Goal: Task Accomplishment & Management: Manage account settings

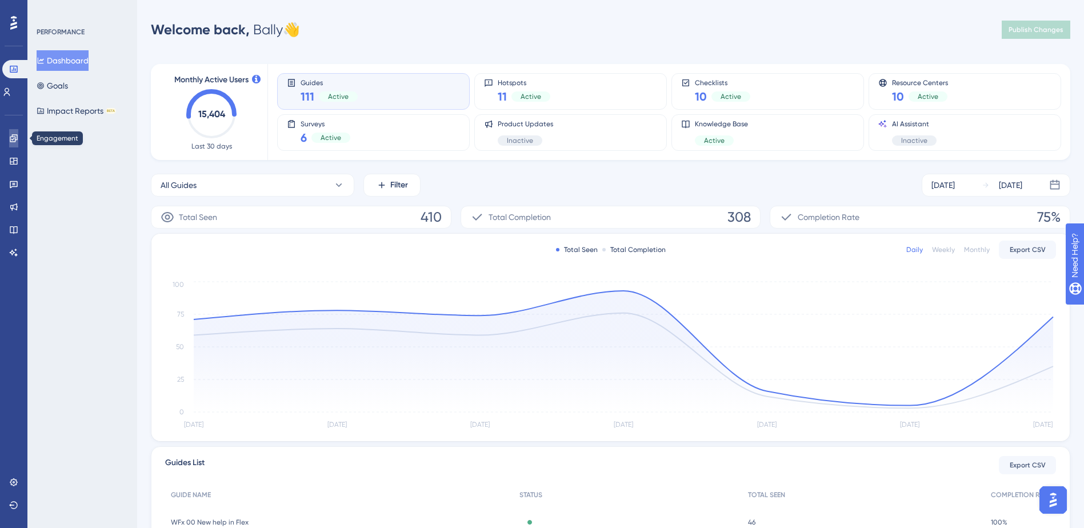
click at [17, 142] on icon at bounding box center [13, 138] width 9 height 9
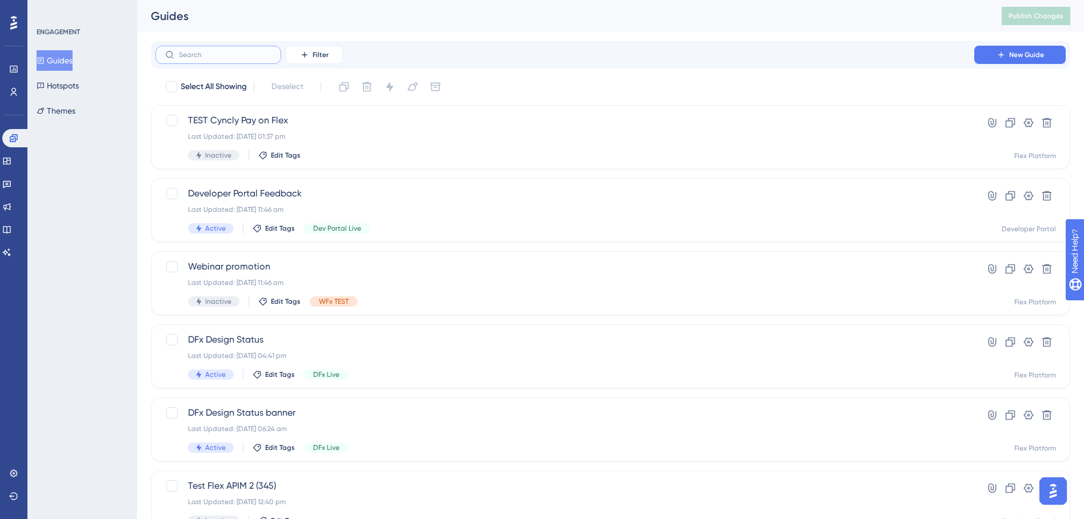
click at [239, 54] on input "text" at bounding box center [225, 55] width 93 height 8
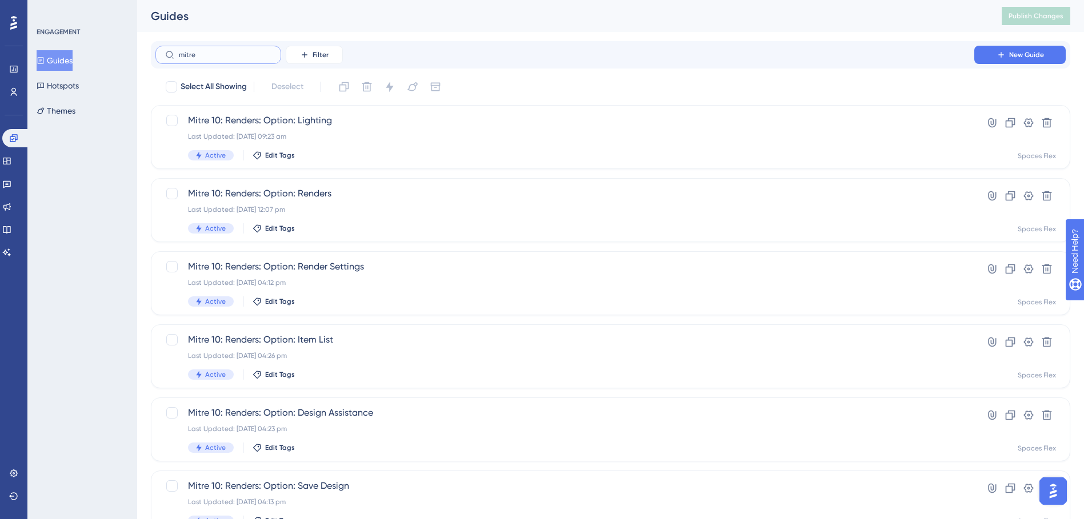
type input "mitre 0"
checkbox input "true"
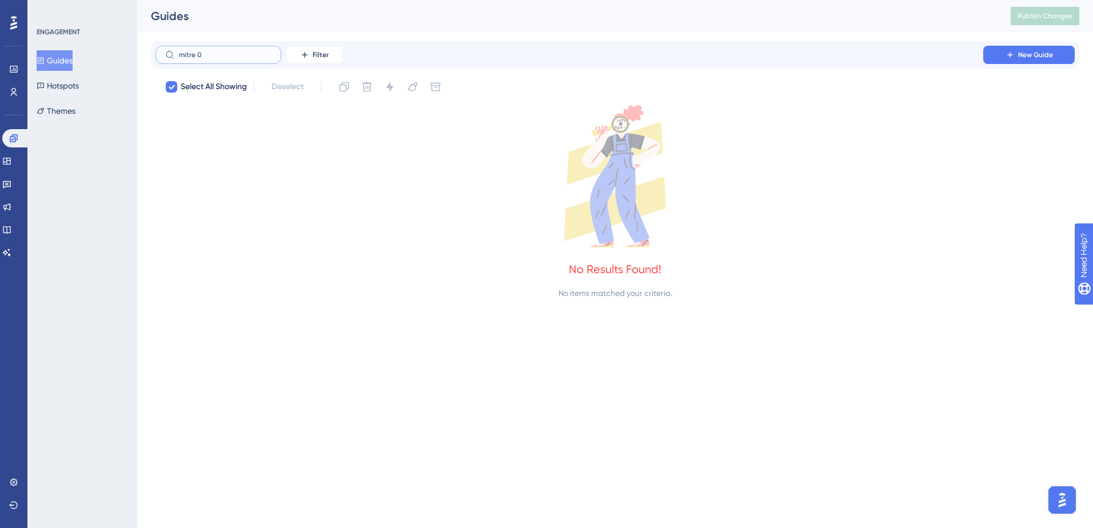
type input "mitre"
checkbox input "false"
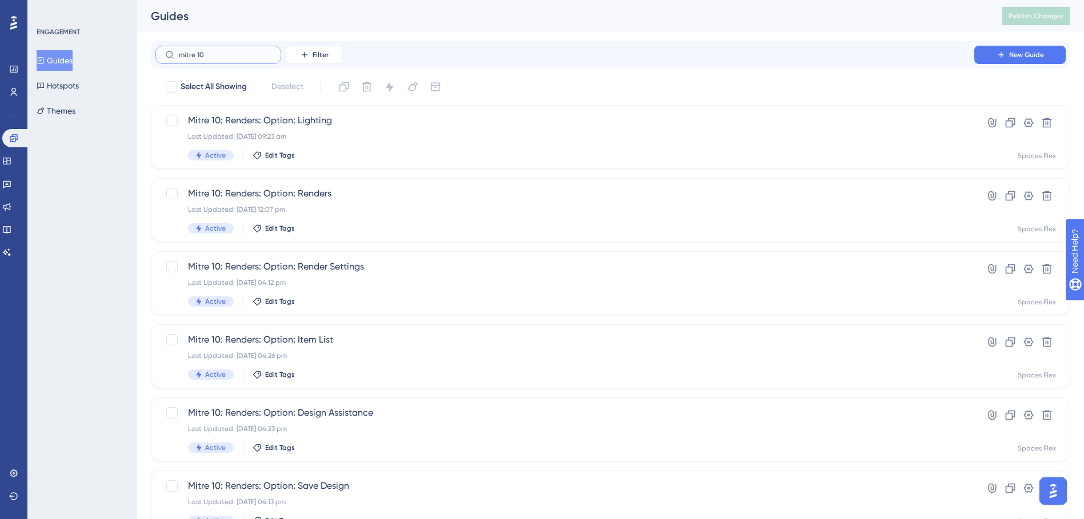
type input "mitre 10@"
checkbox input "true"
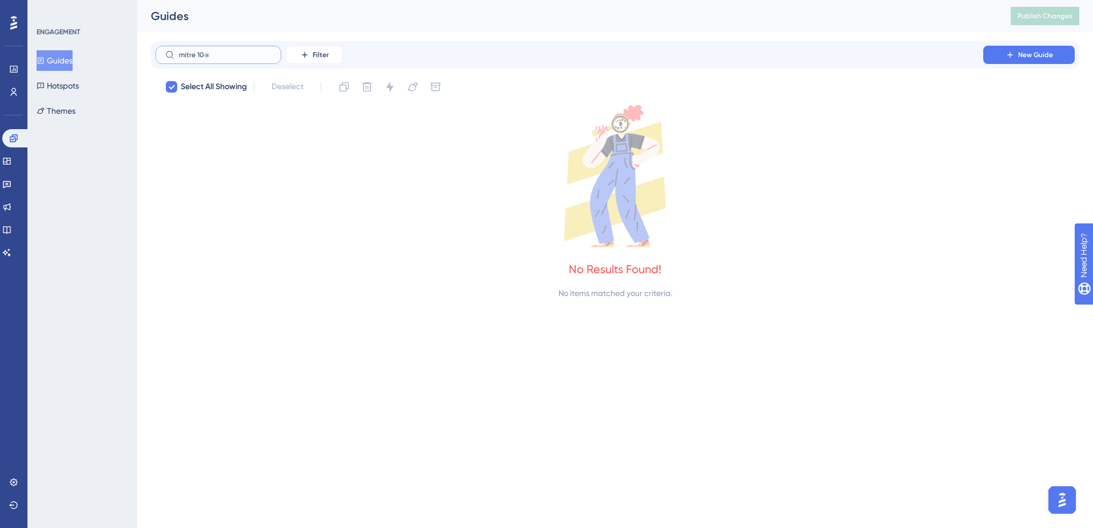
type input "mitre 10"
checkbox input "false"
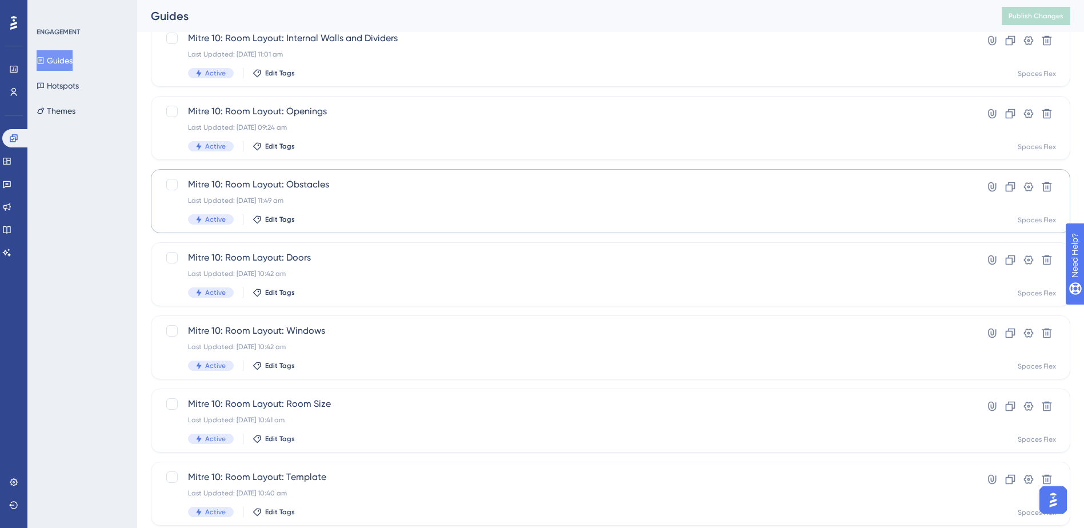
scroll to position [263, 0]
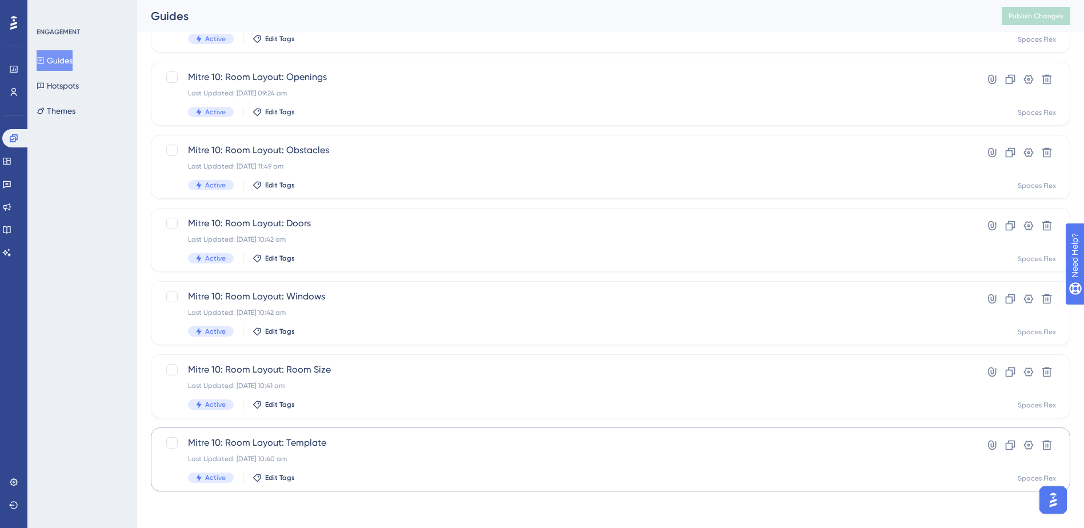
type input "mitre 10: roo"
click at [325, 449] on span "Mitre 10: Room Layout: Template" at bounding box center [565, 443] width 754 height 14
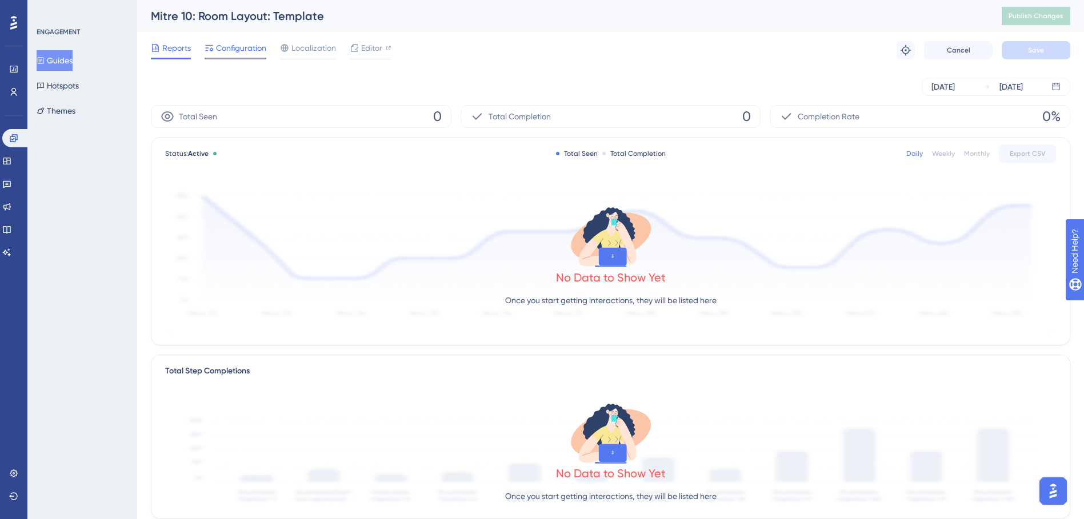
click at [221, 43] on span "Configuration" at bounding box center [241, 48] width 50 height 14
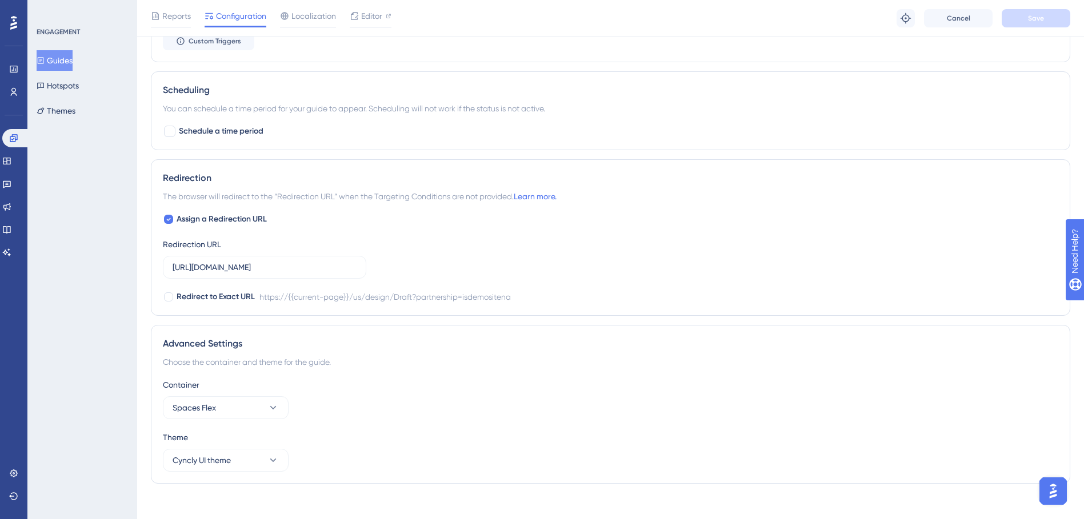
scroll to position [675, 0]
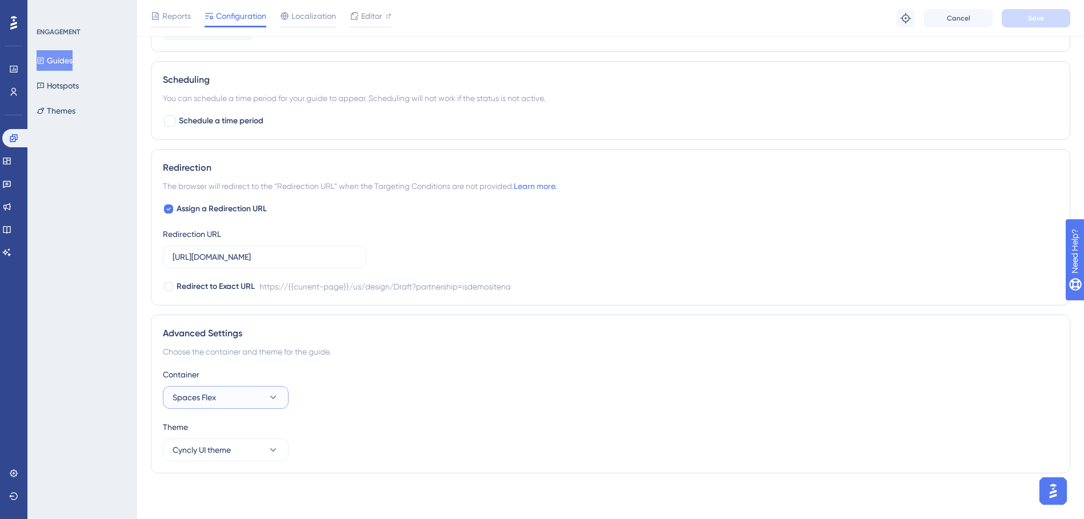
click at [268, 402] on icon at bounding box center [272, 397] width 11 height 11
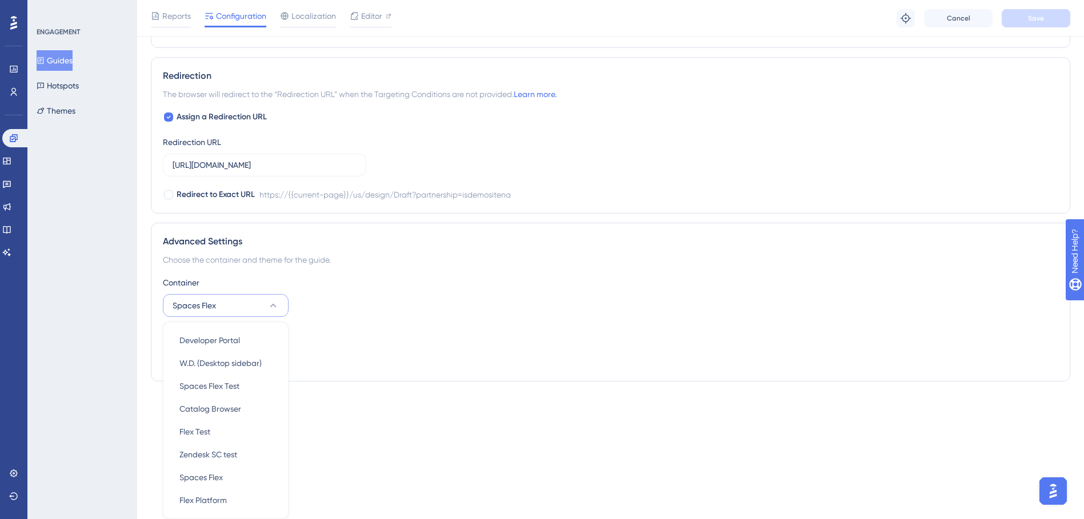
click at [362, 349] on div "Theme Cyncly UI theme" at bounding box center [611, 349] width 896 height 41
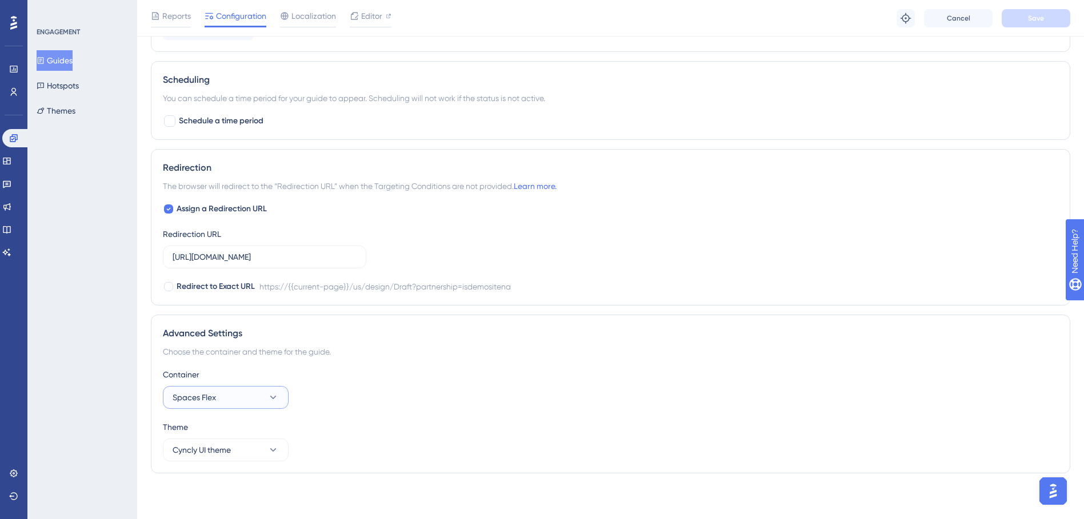
click at [215, 394] on span "Spaces Flex" at bounding box center [194, 398] width 43 height 14
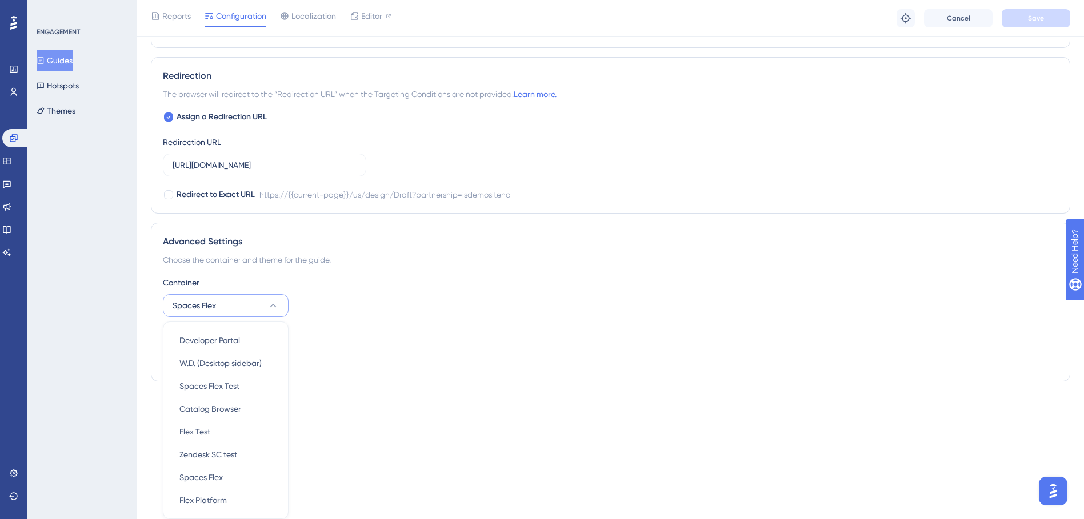
click at [323, 345] on div "Theme Cyncly UI theme" at bounding box center [611, 349] width 896 height 41
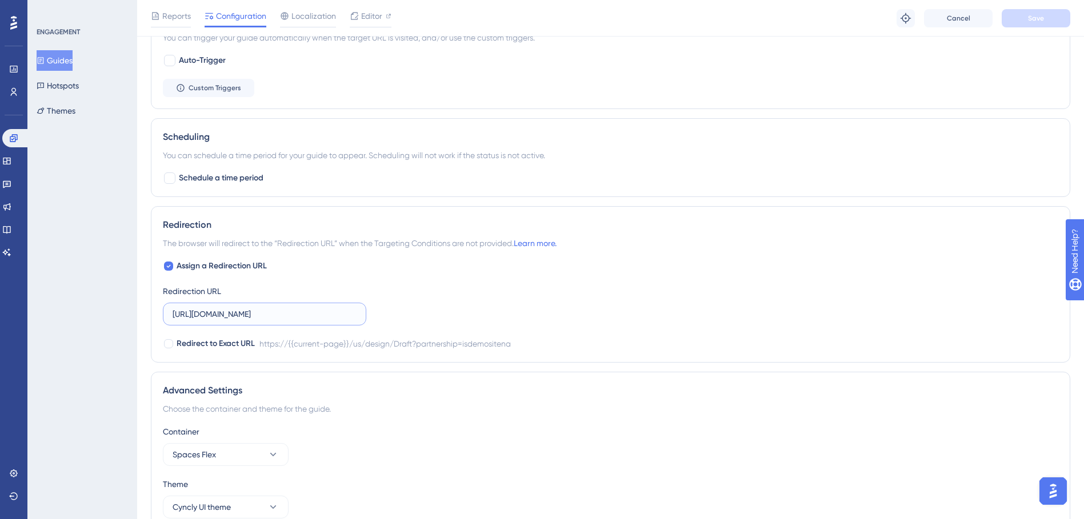
scroll to position [0, 142]
drag, startPoint x: 327, startPoint y: 318, endPoint x: 373, endPoint y: 317, distance: 45.2
click at [373, 317] on div "Assign a Redirection URL Redirection URL [URL][DOMAIN_NAME] Redirect to Exact U…" at bounding box center [611, 304] width 896 height 91
click at [453, 311] on div "Assign a Redirection URL Redirection URL [URL][DOMAIN_NAME] Redirect to Exact U…" at bounding box center [611, 304] width 896 height 91
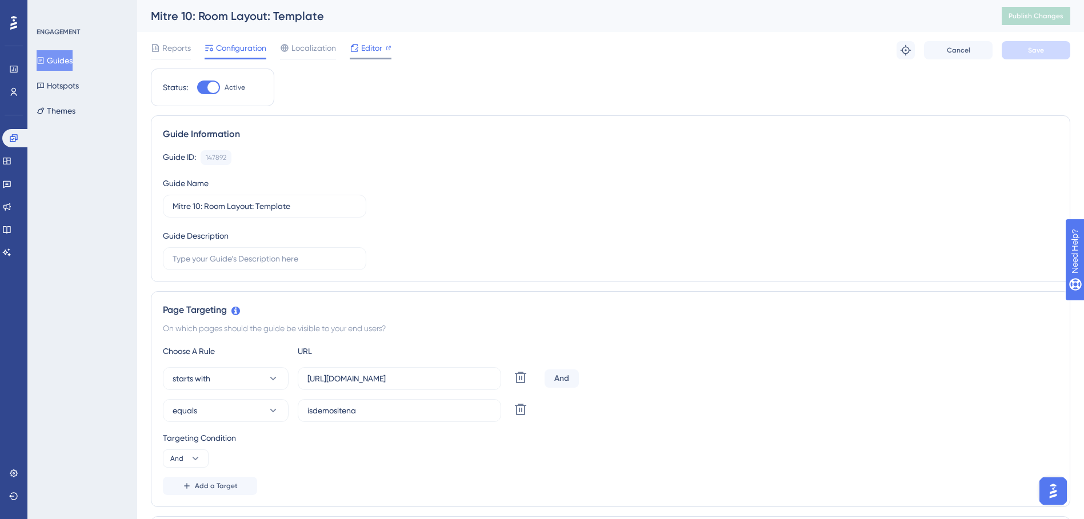
click at [361, 50] on span "Editor" at bounding box center [371, 48] width 21 height 14
click at [73, 65] on button "Guides" at bounding box center [55, 60] width 36 height 21
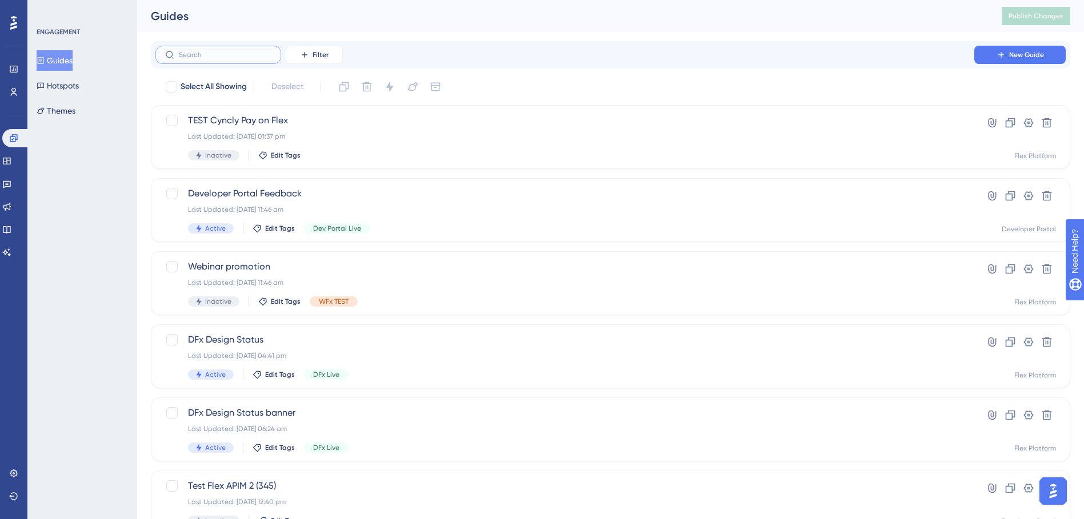
drag, startPoint x: 204, startPoint y: 57, endPoint x: 211, endPoint y: 57, distance: 6.9
click at [206, 57] on input "text" at bounding box center [225, 55] width 93 height 8
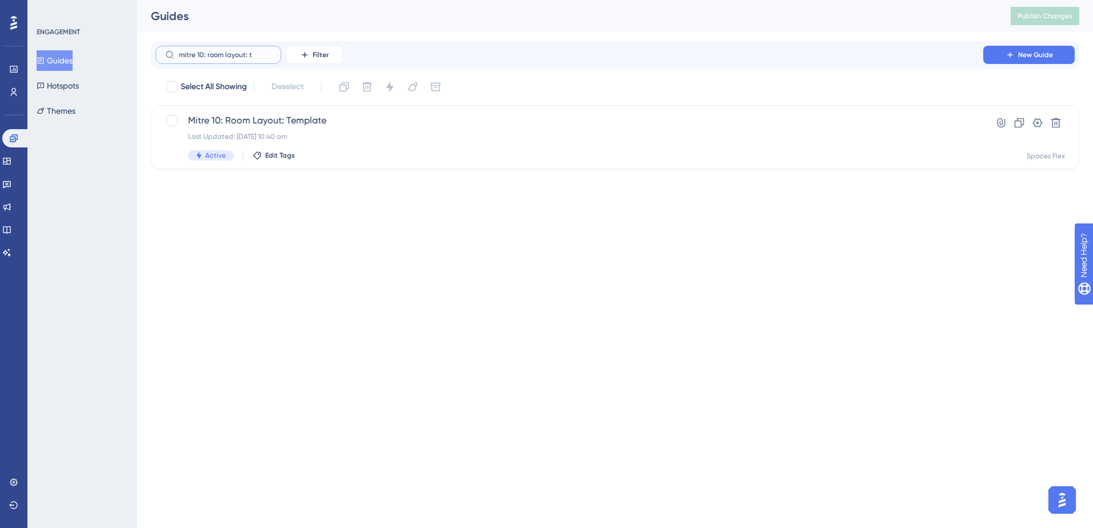
type input "mitre 10: room layout: tr"
checkbox input "true"
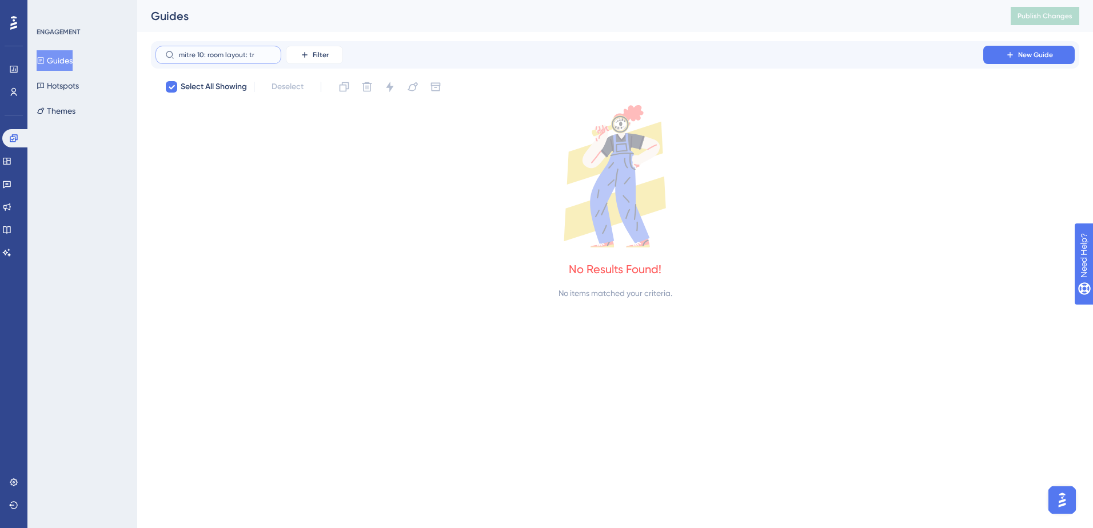
type input "mitre 10: room layout: t"
checkbox input "false"
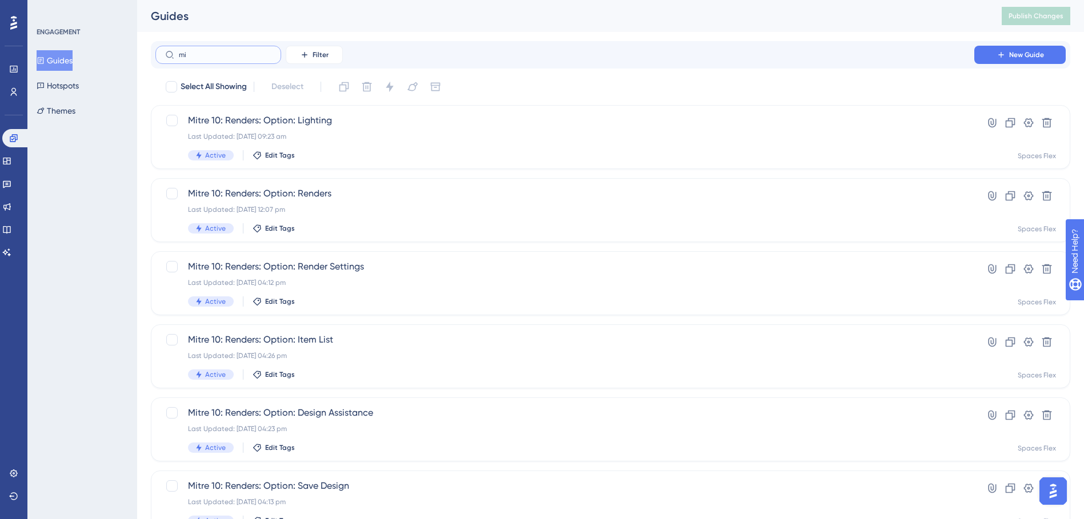
type input "m"
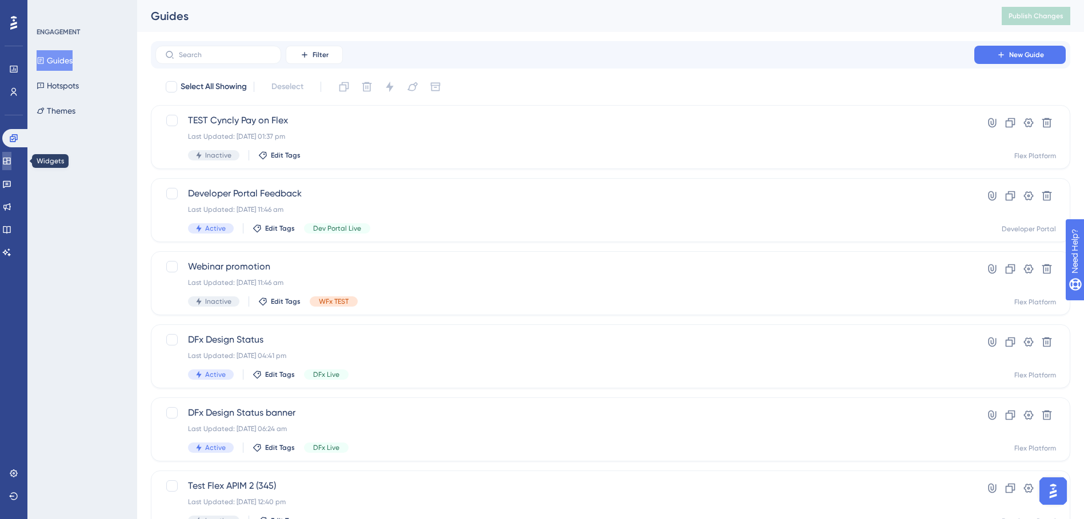
click at [10, 162] on icon at bounding box center [6, 161] width 7 height 7
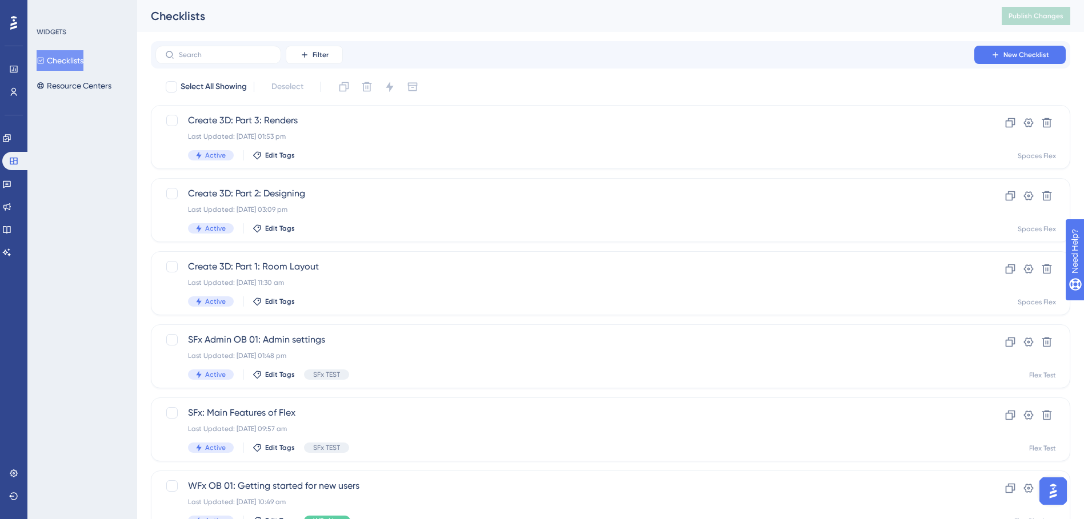
click at [80, 61] on button "Checklists" at bounding box center [60, 60] width 47 height 21
click at [393, 273] on span "Create 3D: Part 1: Room Layout" at bounding box center [565, 267] width 754 height 14
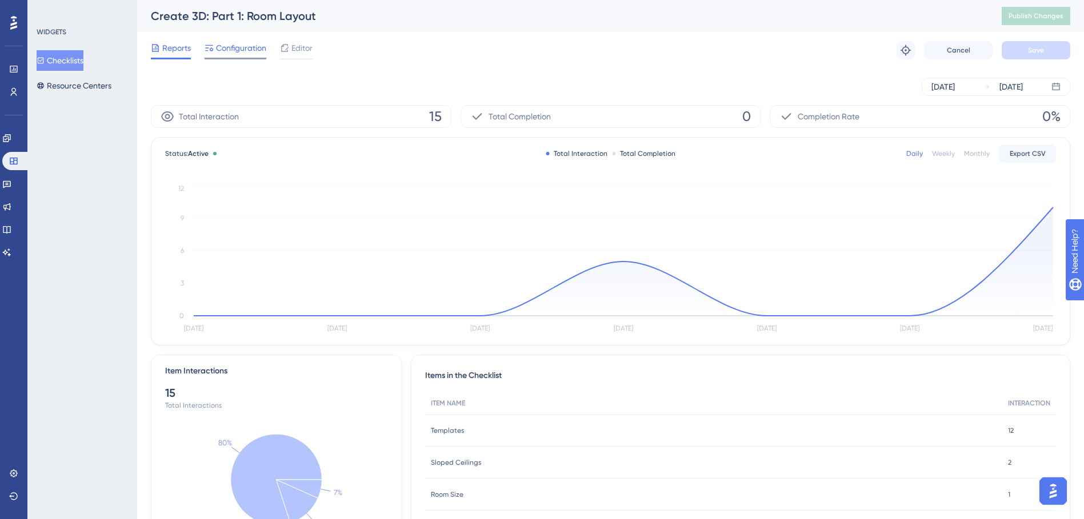
click at [261, 43] on span "Configuration" at bounding box center [241, 48] width 50 height 14
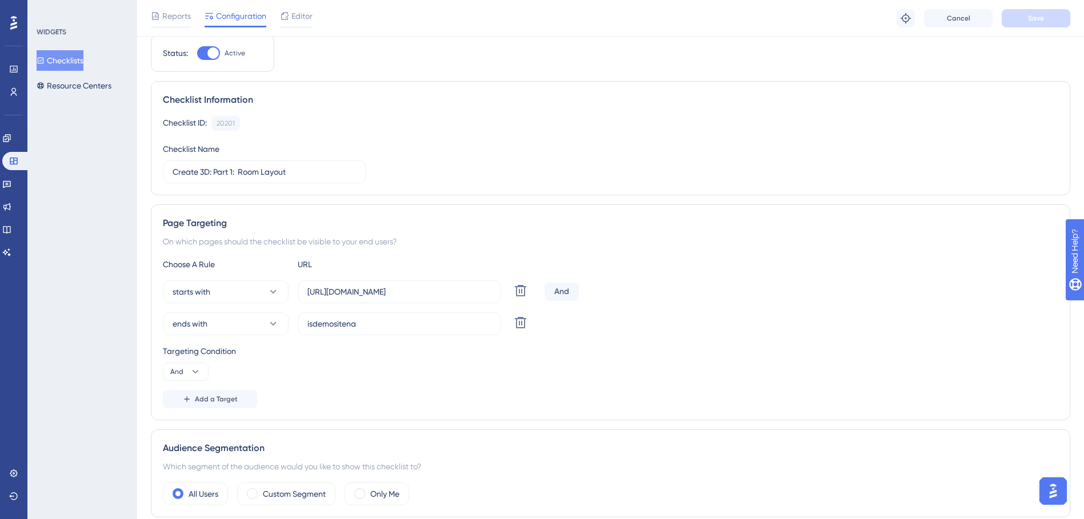
scroll to position [35, 0]
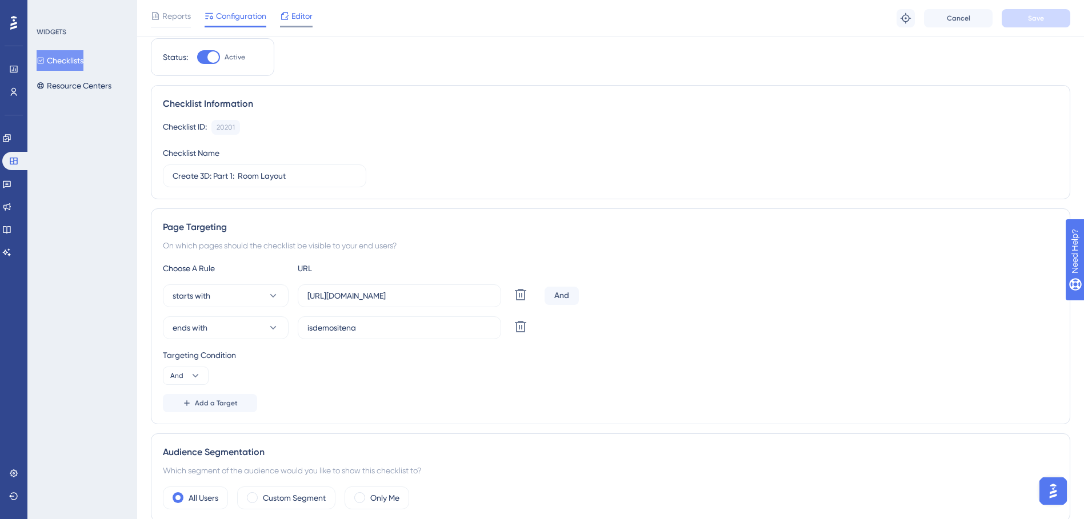
click at [296, 19] on span "Editor" at bounding box center [301, 16] width 21 height 14
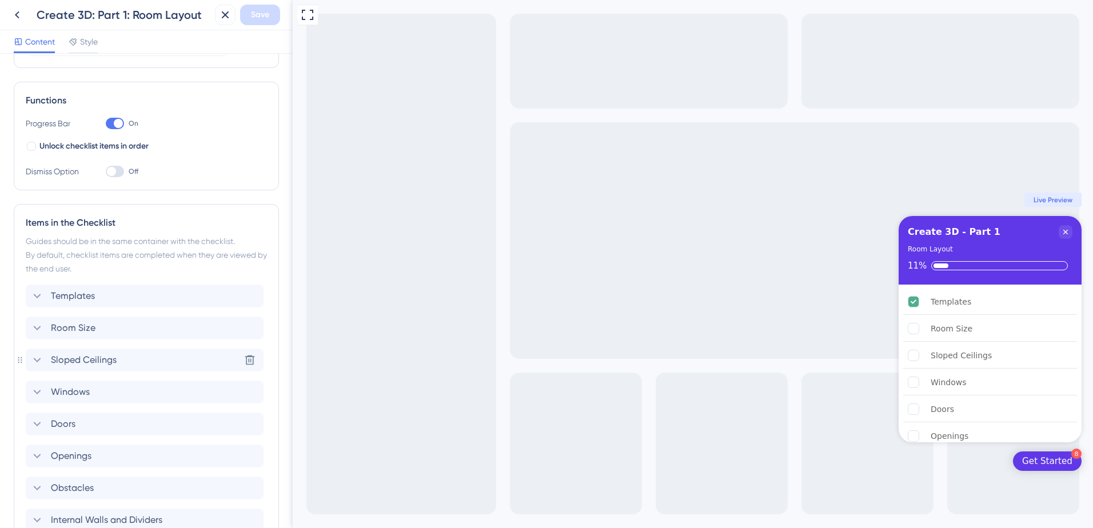
scroll to position [171, 0]
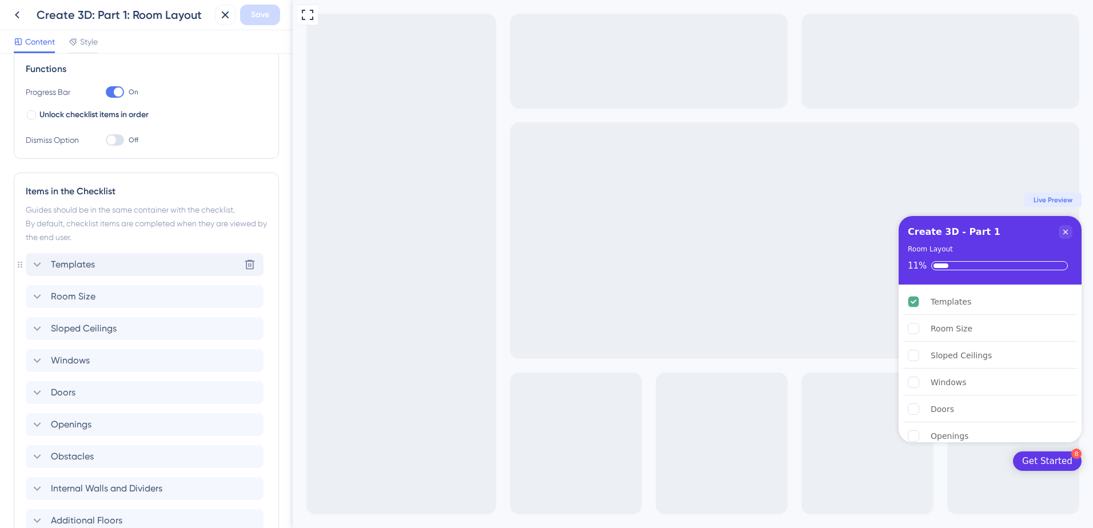
click at [112, 265] on div "Templates Delete" at bounding box center [145, 264] width 238 height 23
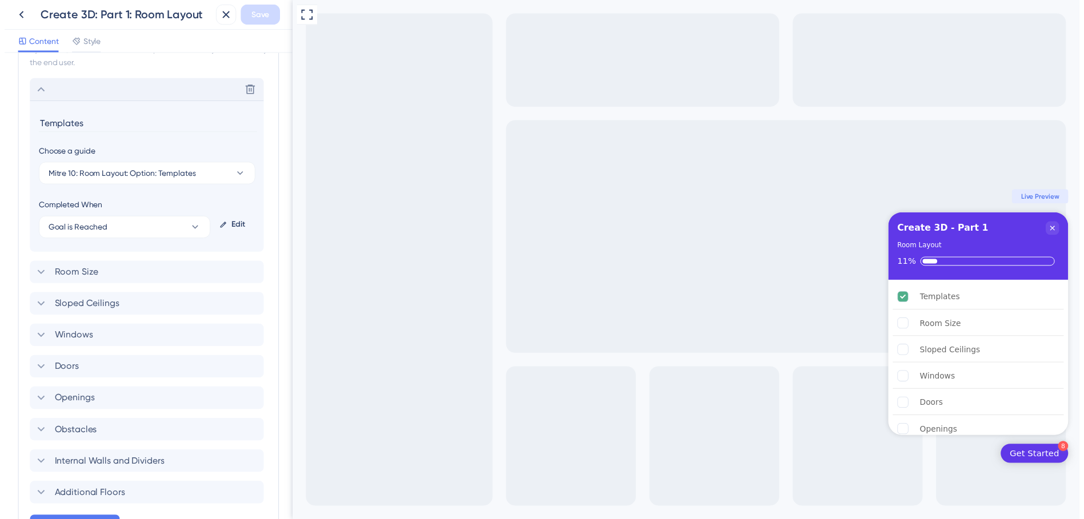
scroll to position [371, 0]
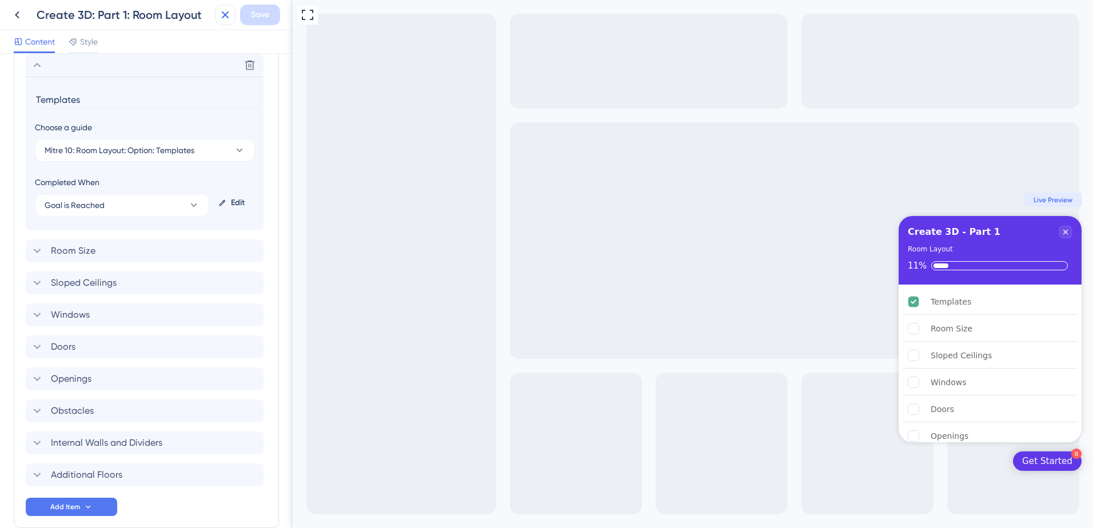
click at [218, 10] on icon at bounding box center [225, 15] width 14 height 14
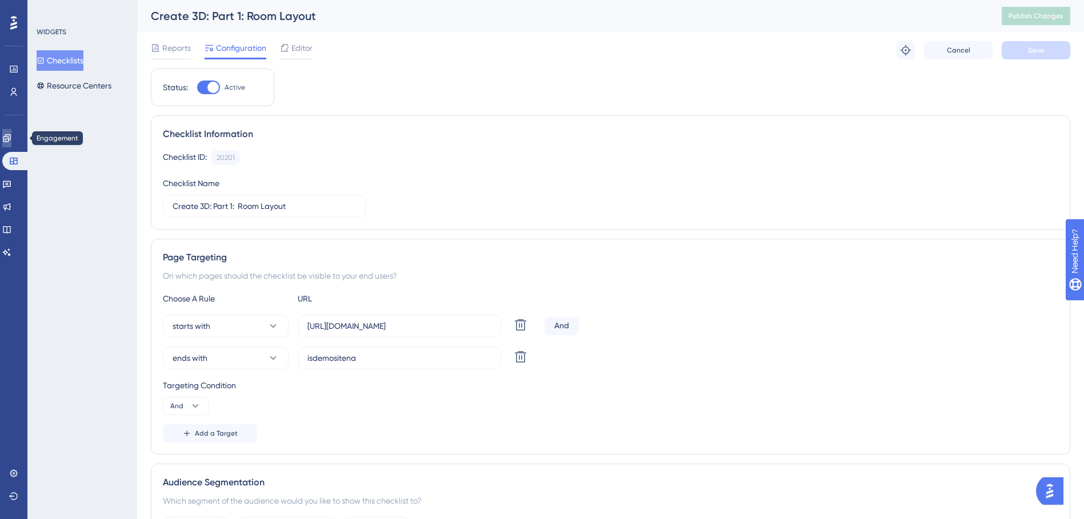
click at [11, 141] on icon at bounding box center [6, 138] width 9 height 9
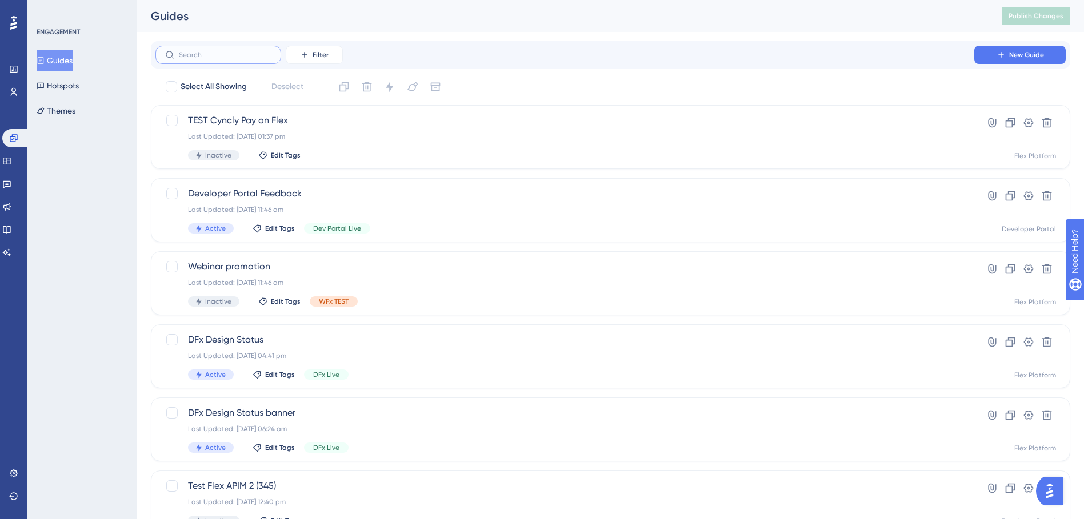
click at [211, 54] on input "text" at bounding box center [225, 55] width 93 height 8
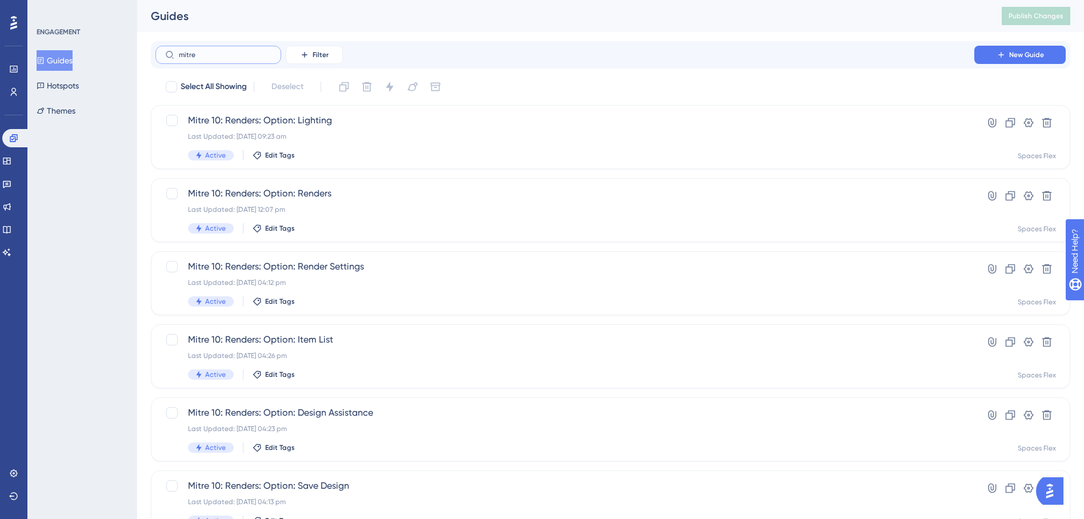
type input "mitre q"
checkbox input "true"
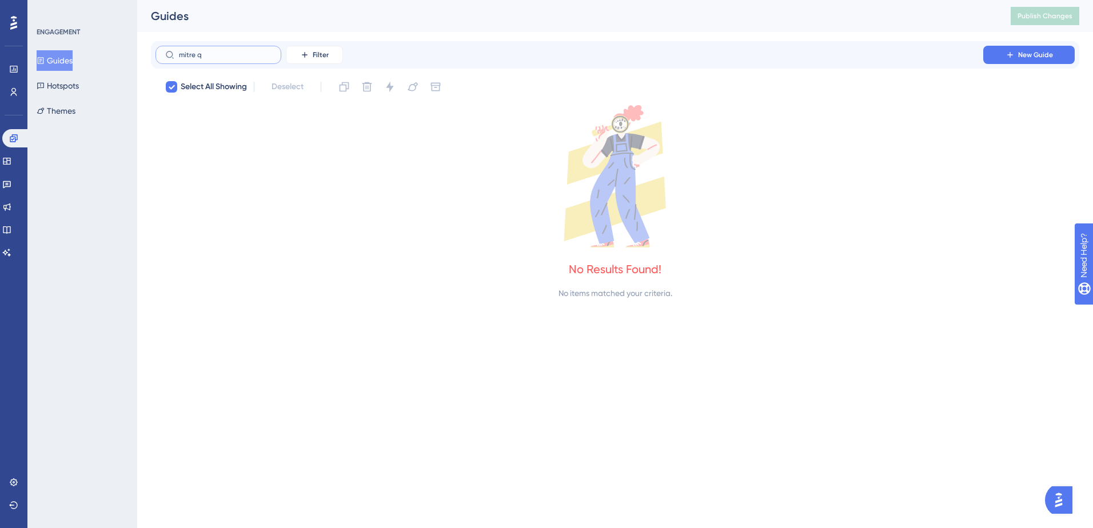
type input "mitre"
checkbox input "false"
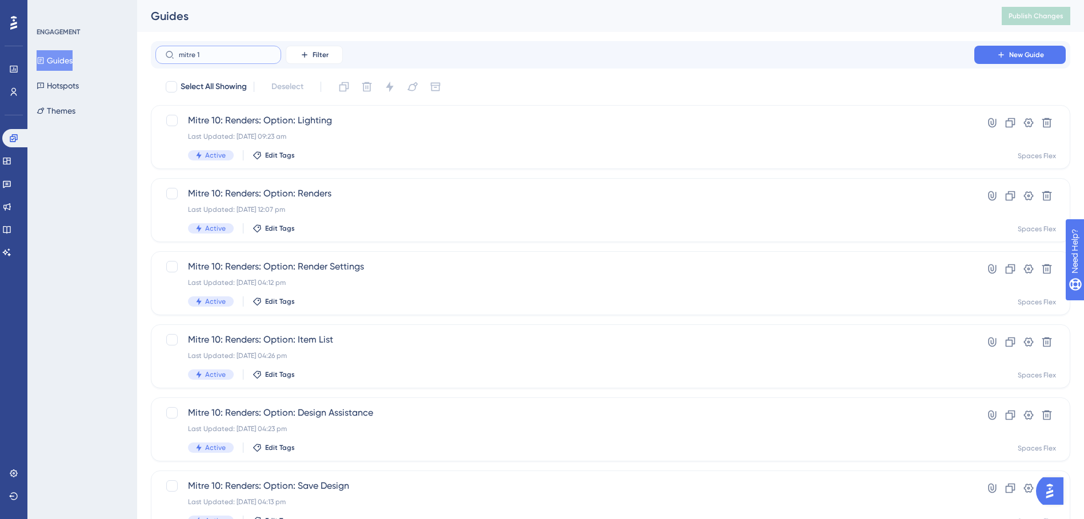
type input "mitre 19"
checkbox input "true"
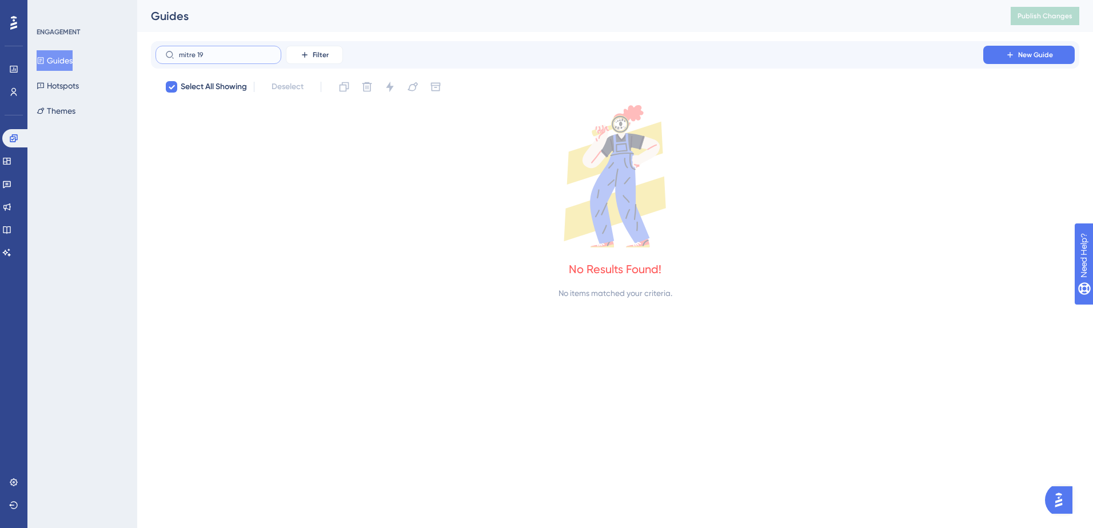
type input "mitre 1"
checkbox input "false"
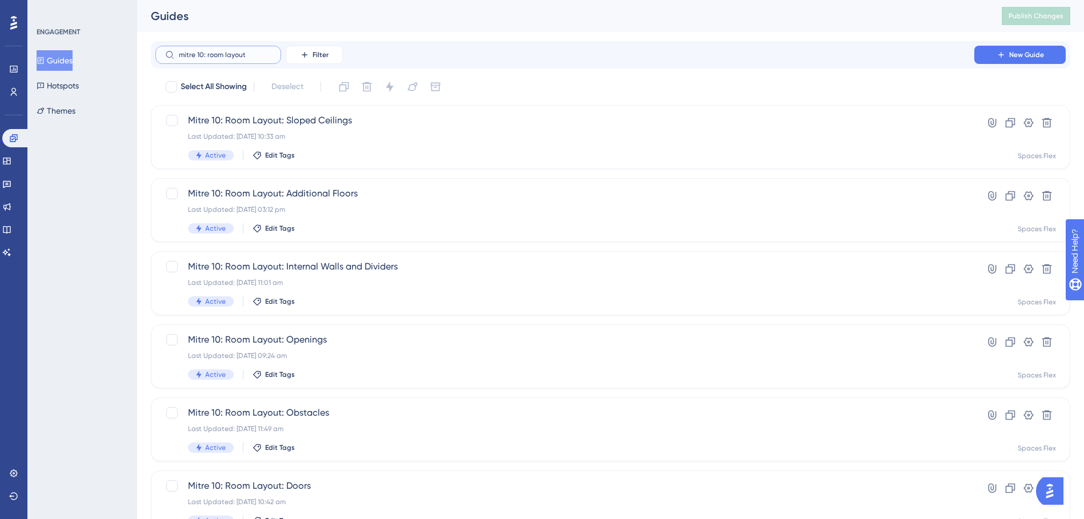
type input "mitre 10: room layout"
checkbox input "true"
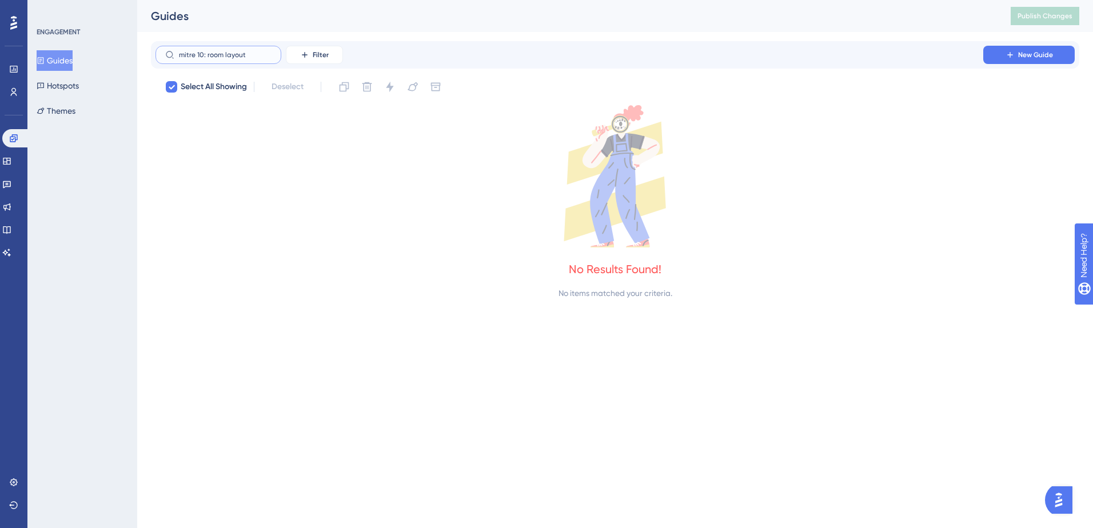
type input "mitre 10: room layout"
checkbox input "false"
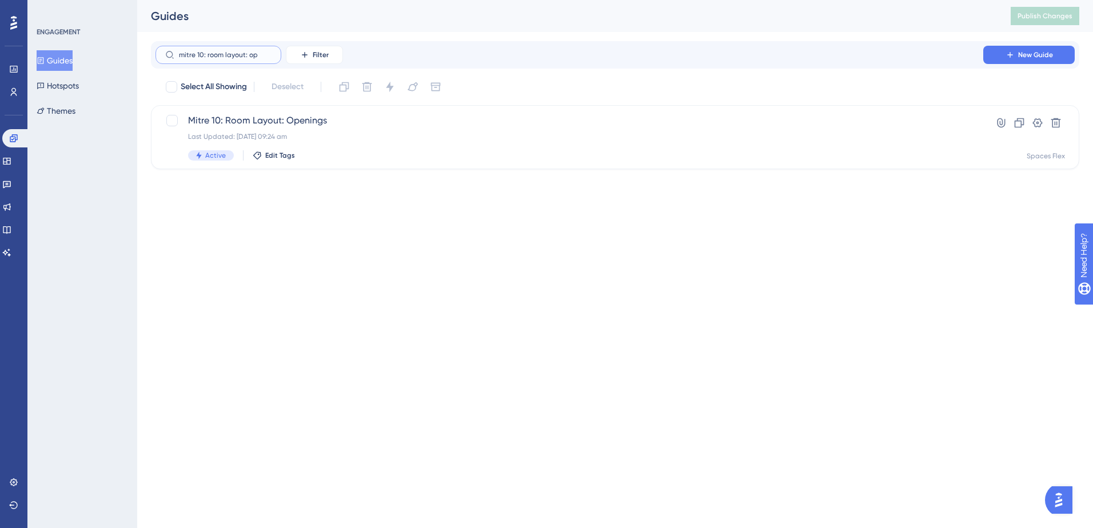
type input "mitre 10: room layout: opt"
checkbox input "true"
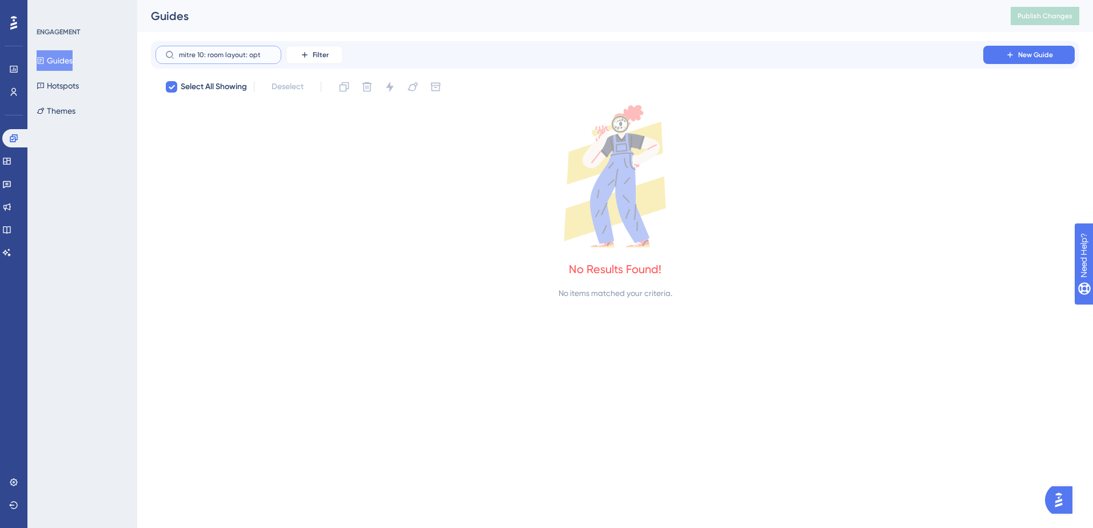
type input "mitre 10: room layout: op"
checkbox input "false"
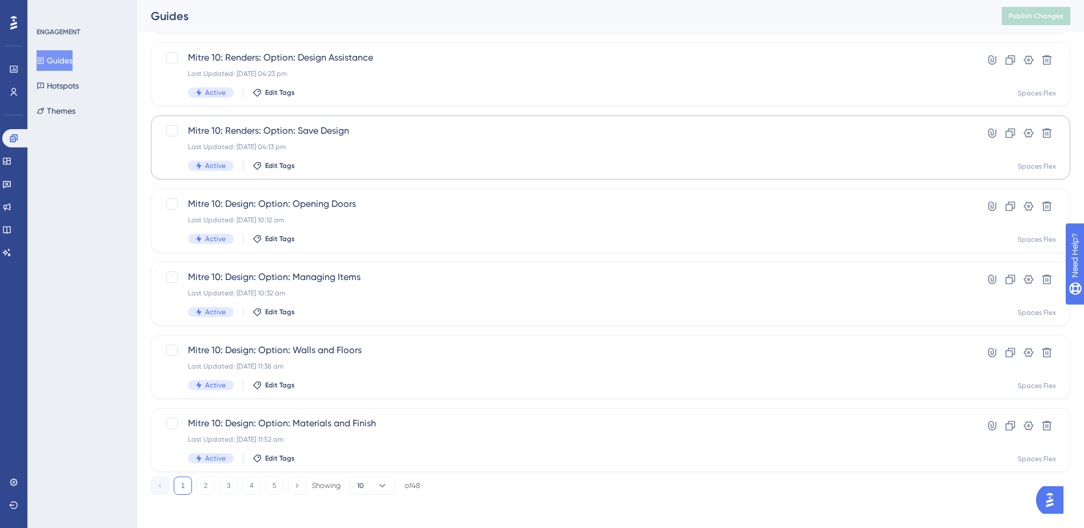
scroll to position [359, 0]
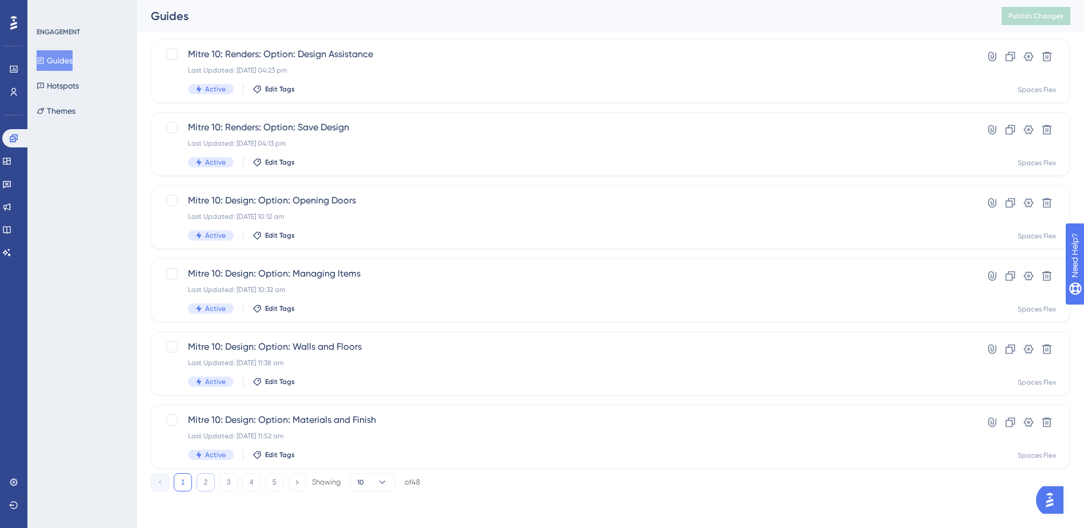
type input "mitre 10:"
click at [207, 482] on button "2" at bounding box center [206, 482] width 18 height 18
click at [231, 479] on button "3" at bounding box center [228, 482] width 18 height 18
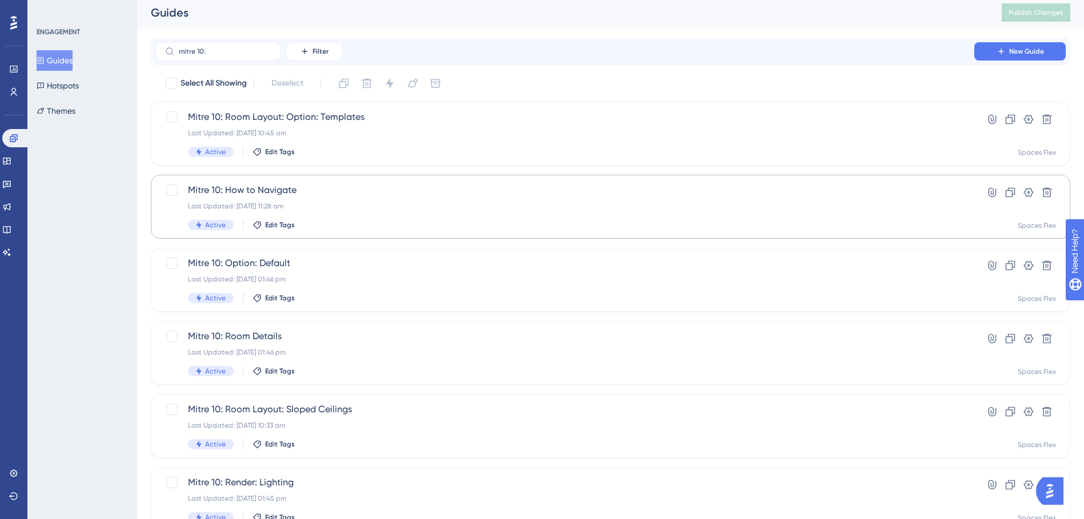
scroll to position [0, 0]
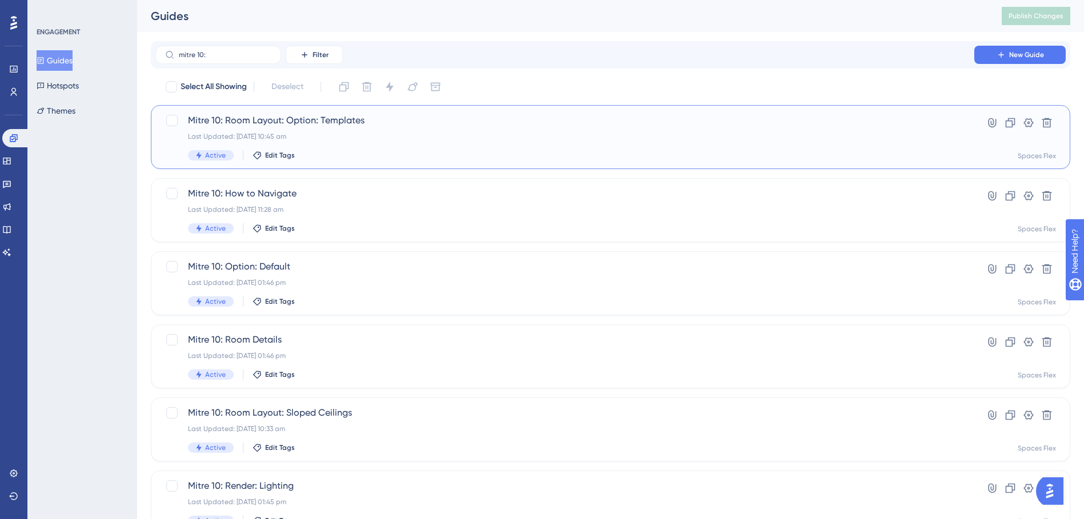
click at [439, 124] on span "Mitre 10: Room Layout: Option: Templates" at bounding box center [565, 121] width 754 height 14
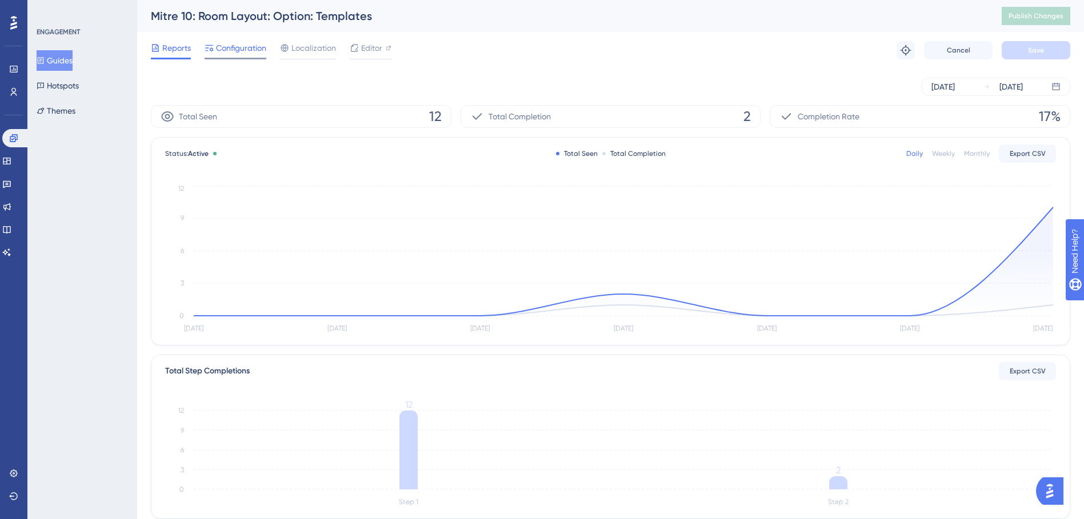
click at [225, 54] on span "Configuration" at bounding box center [241, 48] width 50 height 14
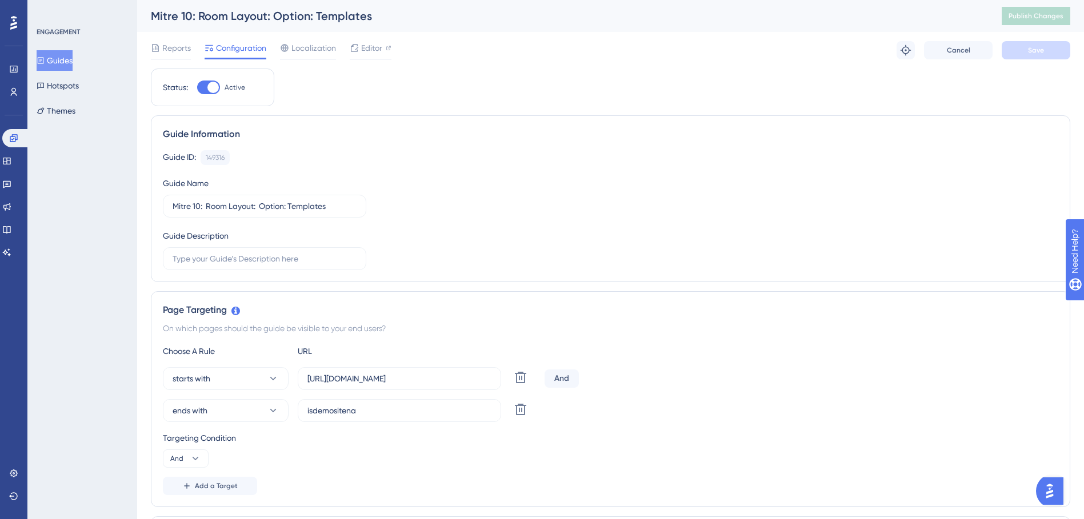
click at [347, 56] on div "Reports Configuration Localization Editor" at bounding box center [271, 50] width 241 height 18
click at [358, 55] on div "Editor" at bounding box center [371, 50] width 42 height 18
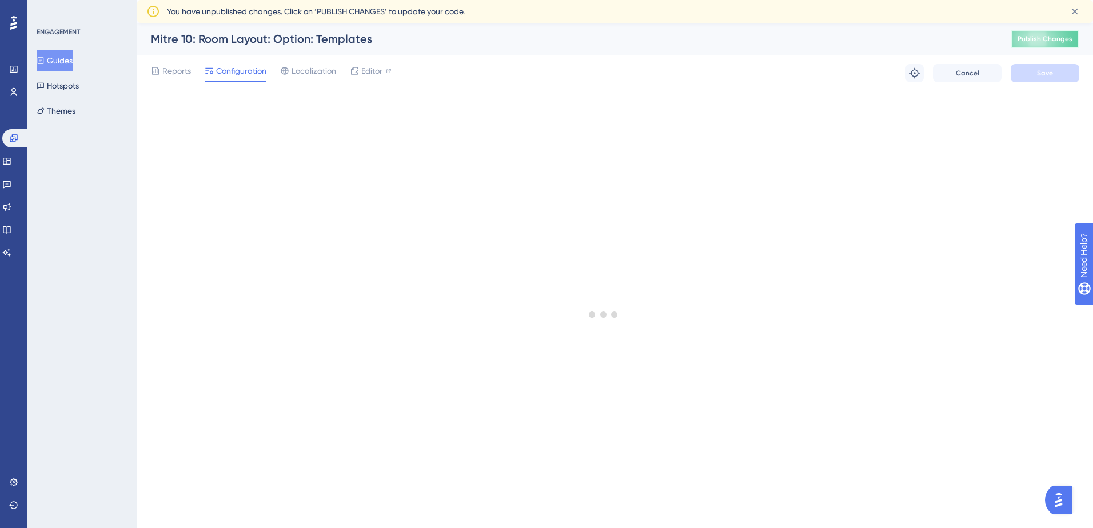
click at [1064, 31] on button "Publish Changes" at bounding box center [1044, 39] width 69 height 18
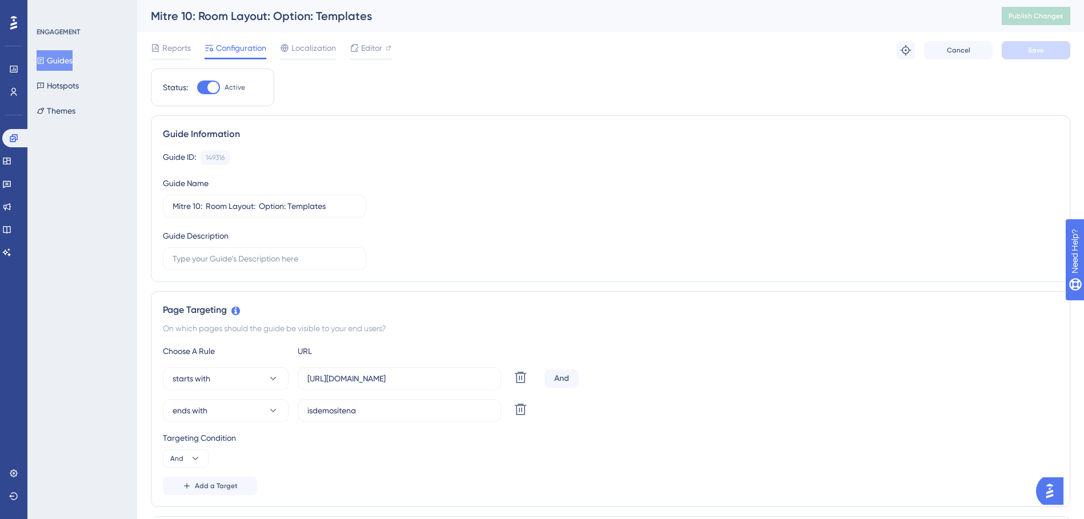
click at [68, 61] on button "Guides" at bounding box center [55, 60] width 36 height 21
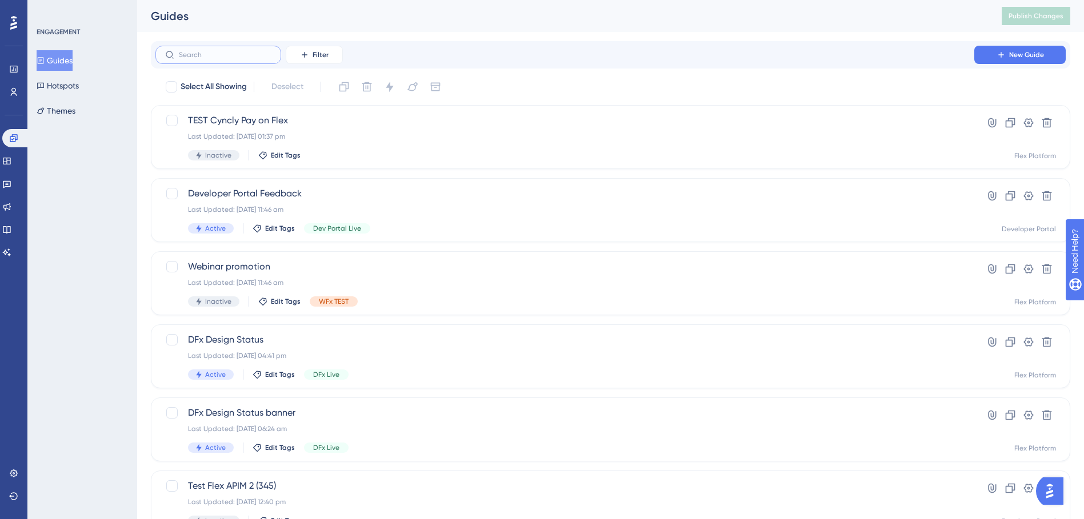
click at [195, 57] on input "text" at bounding box center [225, 55] width 93 height 8
click at [237, 60] on label at bounding box center [218, 55] width 126 height 18
click at [237, 59] on input "text" at bounding box center [225, 55] width 93 height 8
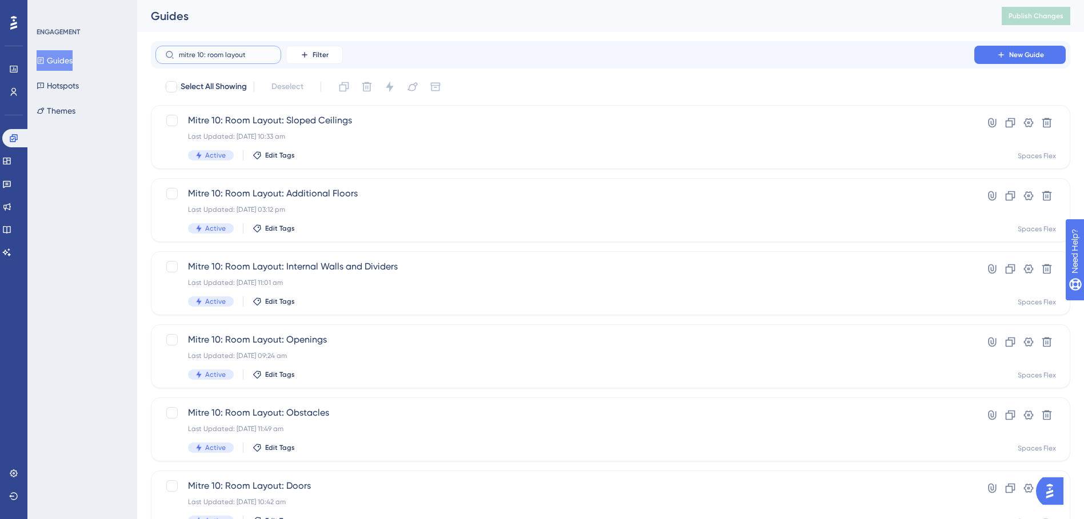
type input "mitre 10: room layout"
checkbox input "true"
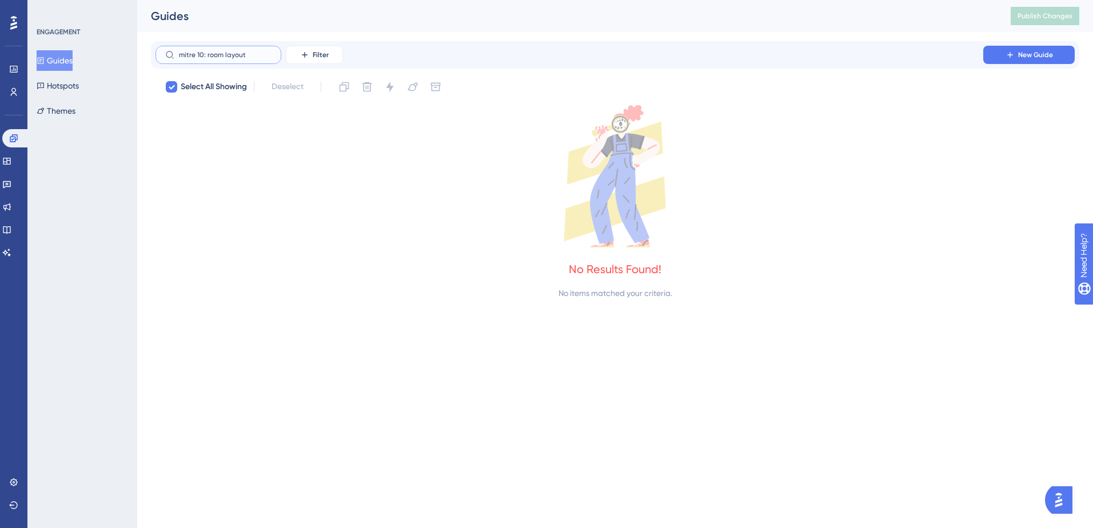
type input "mitre 10: room layout"
checkbox input "false"
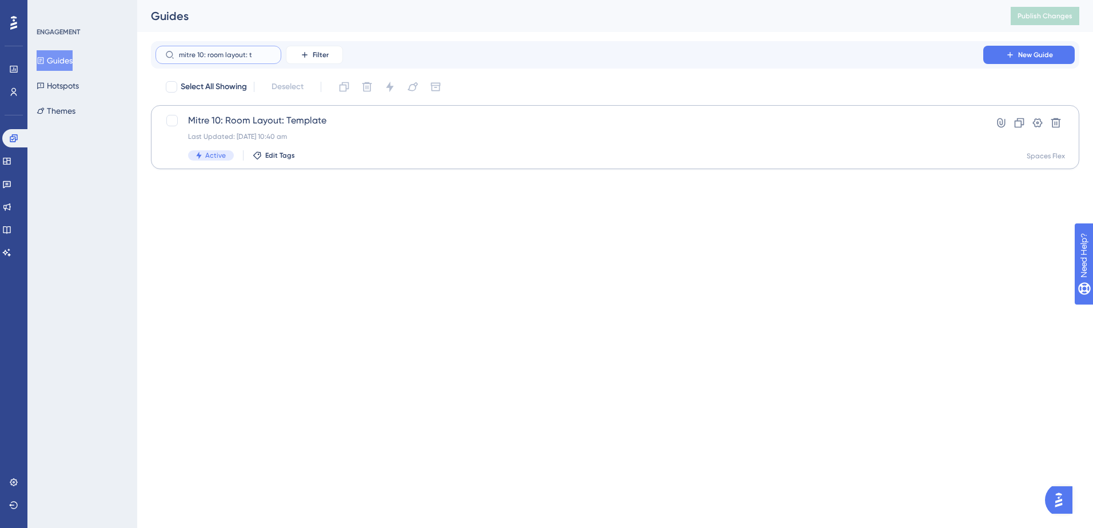
type input "mitre 10: room layout: t"
click at [309, 137] on div "Last Updated: [DATE] 10:40 am" at bounding box center [569, 136] width 762 height 9
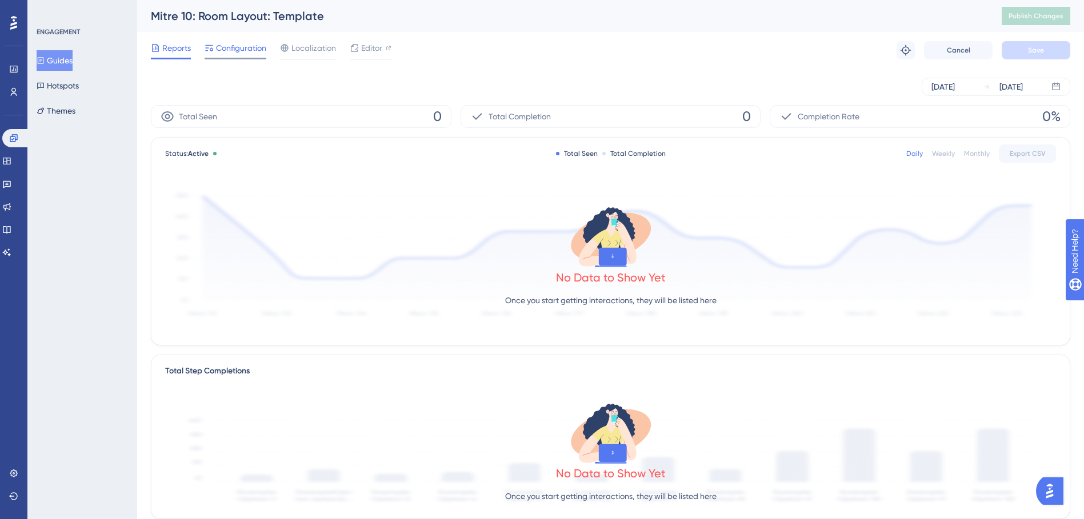
click at [247, 52] on span "Configuration" at bounding box center [241, 48] width 50 height 14
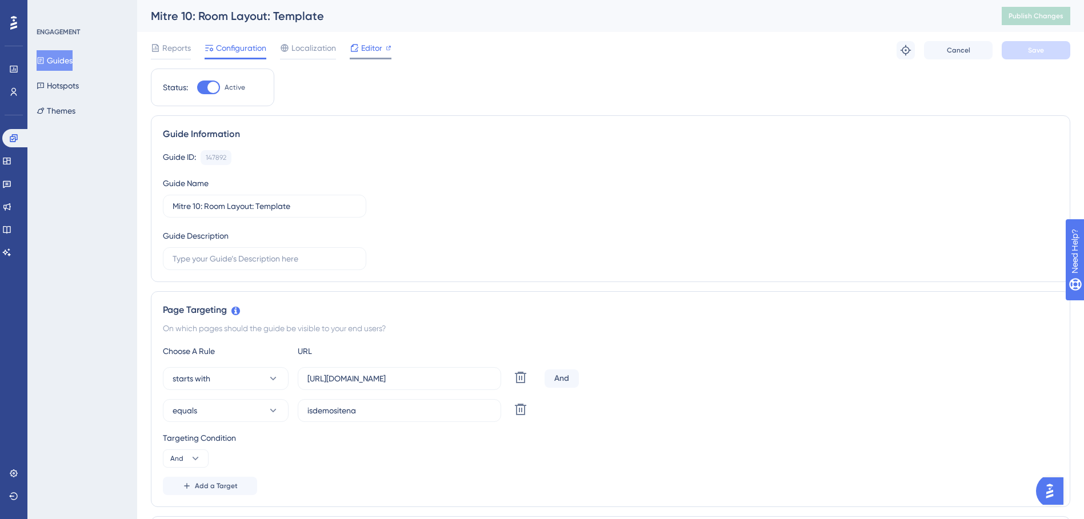
click at [371, 57] on div "Editor" at bounding box center [371, 50] width 42 height 18
click at [1036, 6] on div "Mitre 10: Room Layout: Template Publish Changes" at bounding box center [610, 16] width 947 height 32
click at [1034, 14] on span "Publish Changes" at bounding box center [1036, 15] width 55 height 9
click at [374, 49] on span "Editor" at bounding box center [371, 48] width 21 height 14
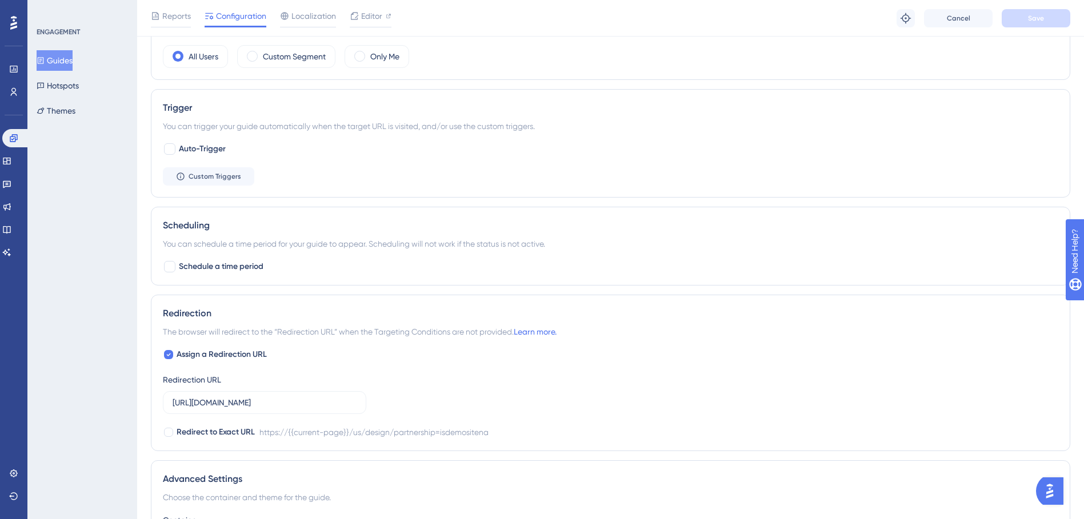
scroll to position [675, 0]
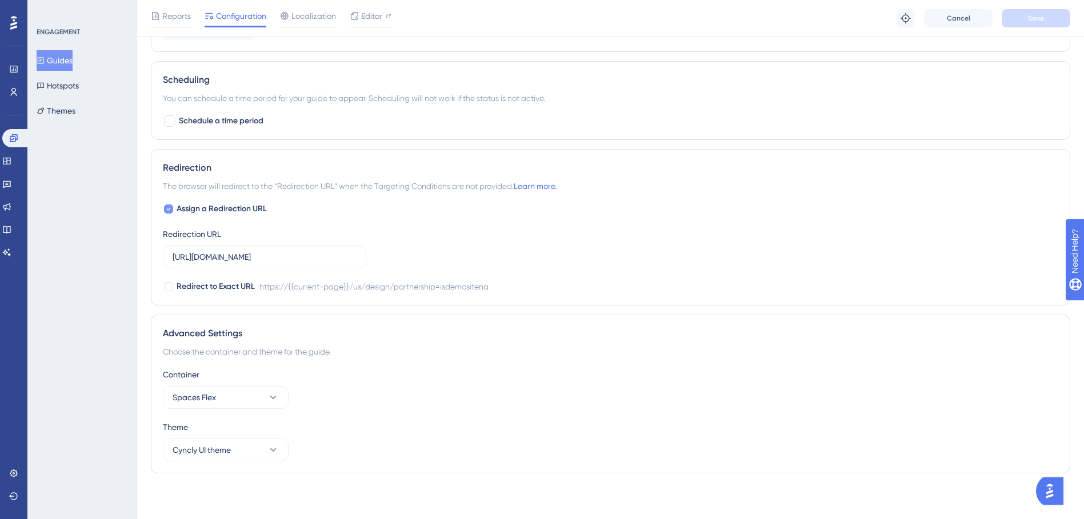
click at [171, 212] on div at bounding box center [168, 209] width 9 height 9
checkbox input "false"
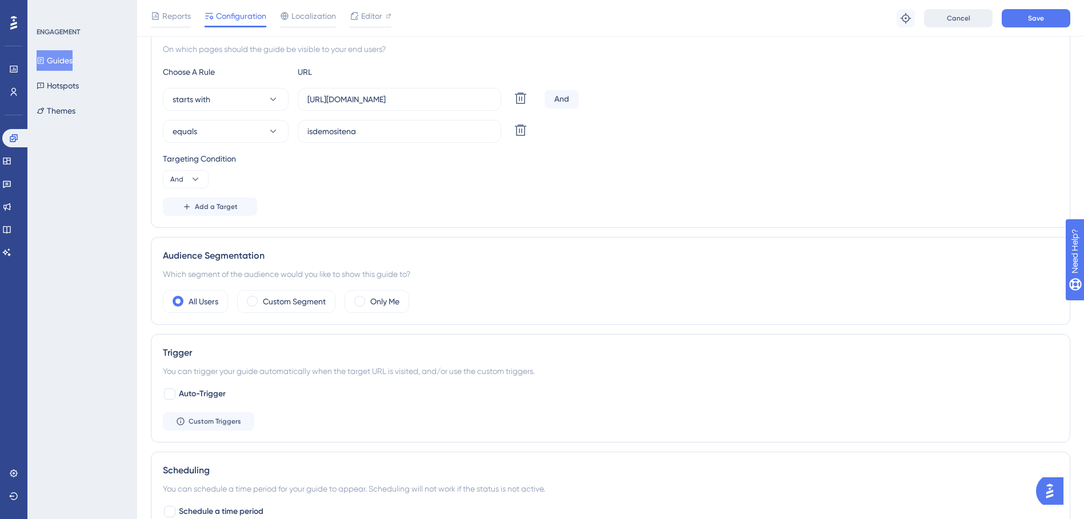
scroll to position [197, 0]
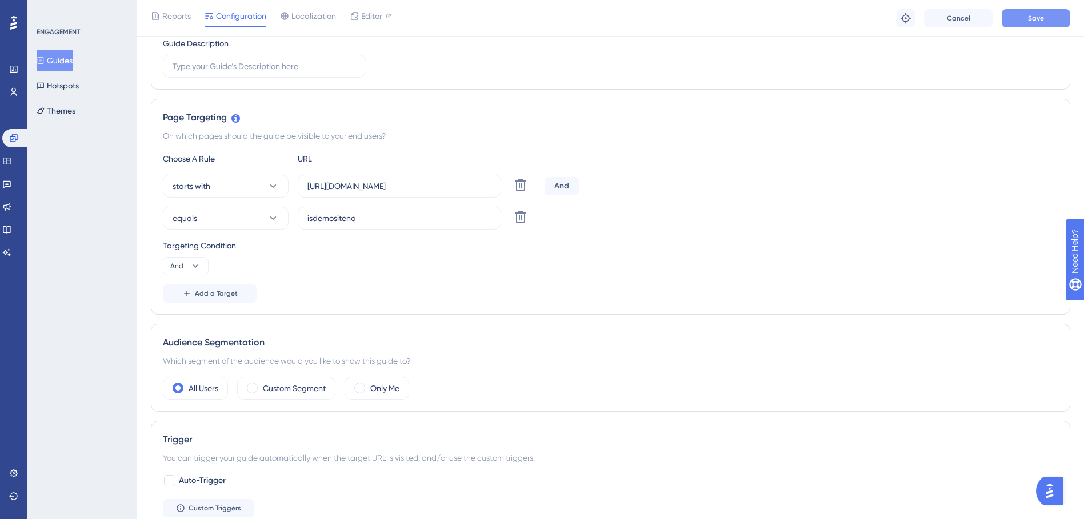
click at [1024, 10] on button "Save" at bounding box center [1036, 18] width 69 height 18
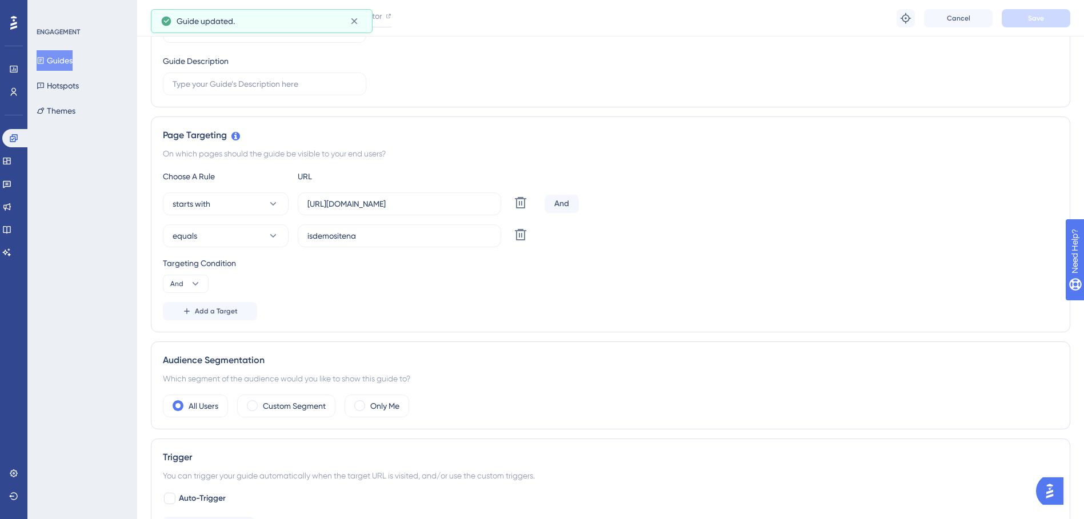
scroll to position [0, 0]
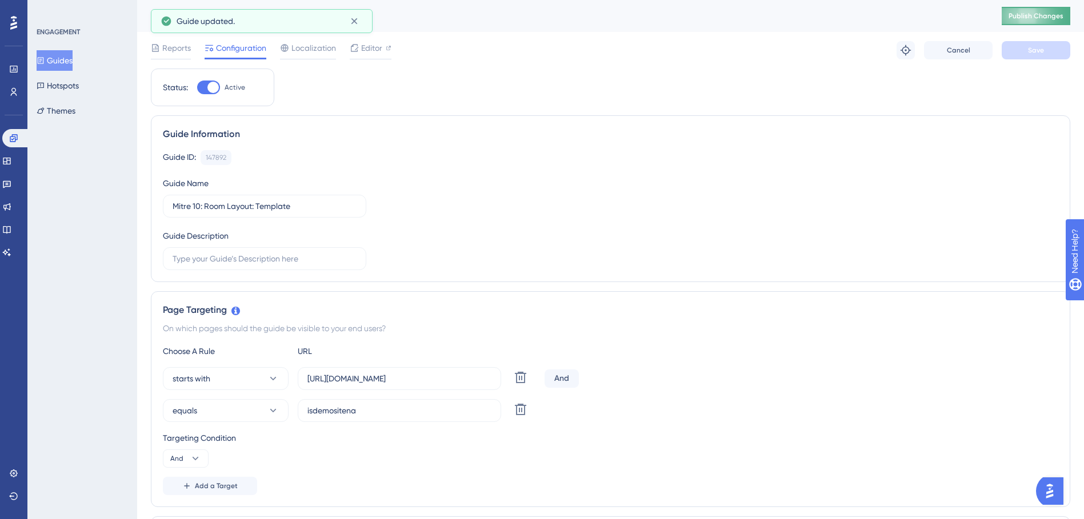
click at [1022, 21] on button "Publish Changes" at bounding box center [1036, 16] width 69 height 18
click at [381, 43] on span "Editor" at bounding box center [371, 48] width 21 height 14
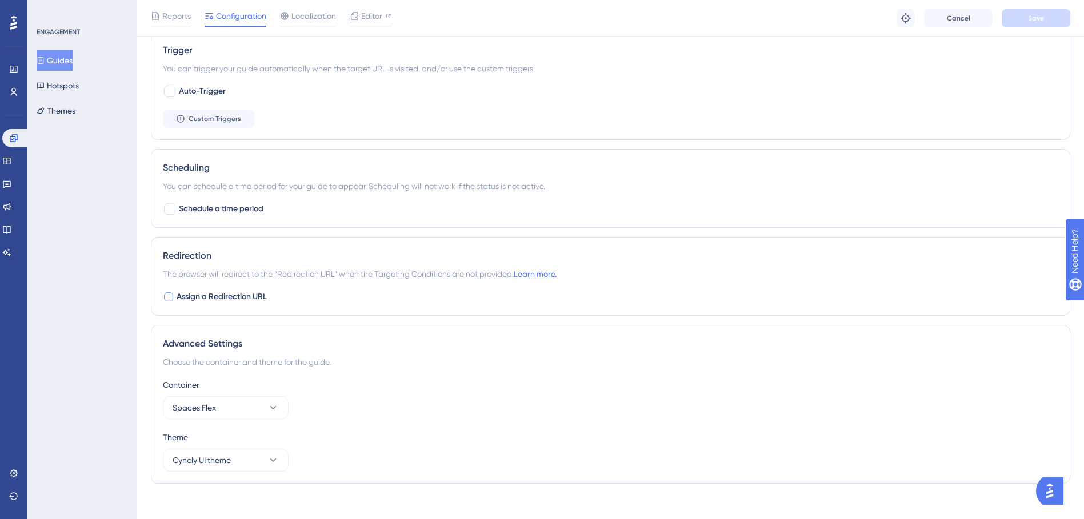
scroll to position [597, 0]
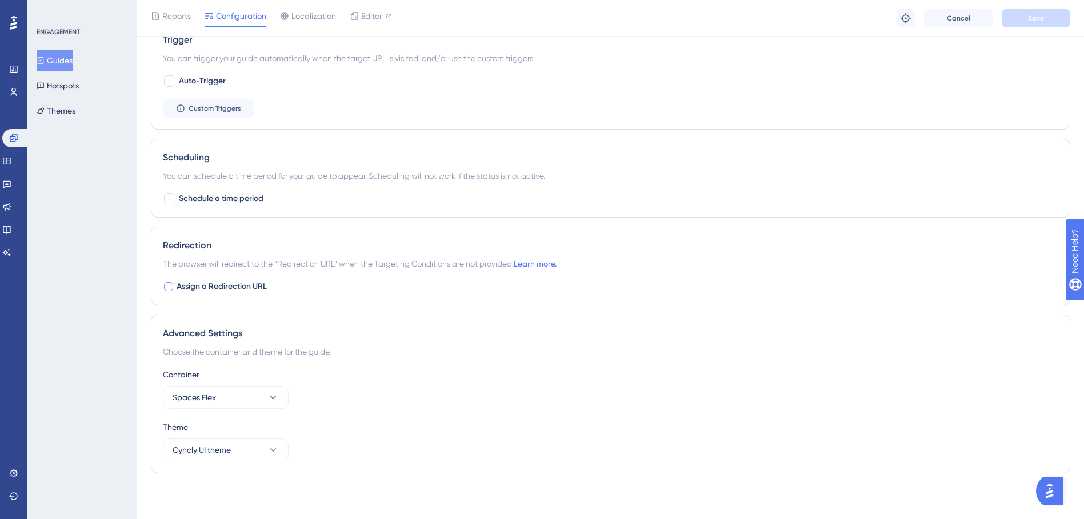
drag, startPoint x: 664, startPoint y: 337, endPoint x: 659, endPoint y: 327, distance: 10.5
click at [662, 333] on div "Advanced Settings" at bounding box center [611, 334] width 896 height 14
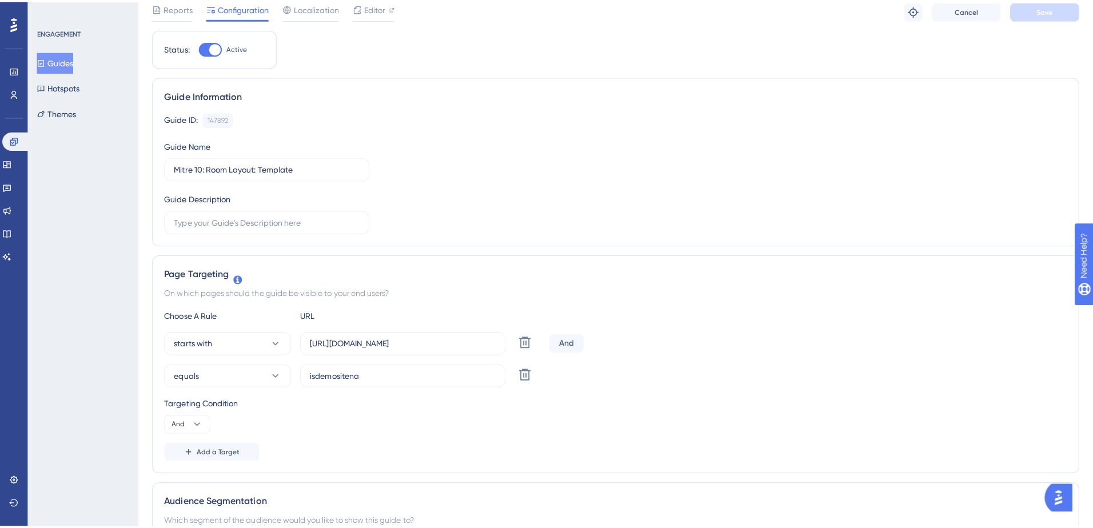
scroll to position [0, 0]
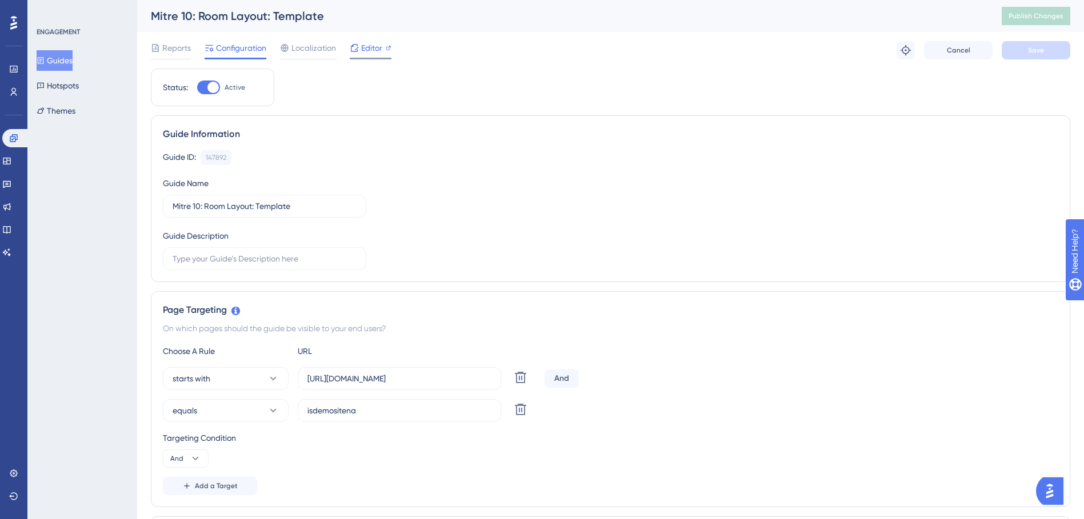
click at [367, 49] on span "Editor" at bounding box center [371, 48] width 21 height 14
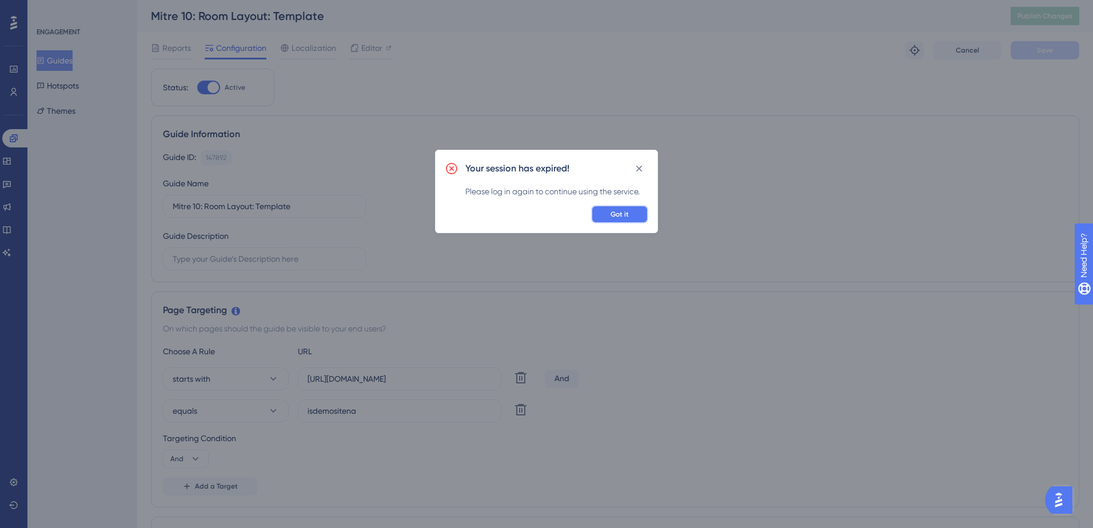
click at [623, 218] on span "Got it" at bounding box center [619, 214] width 18 height 9
